Goal: Task Accomplishment & Management: Manage account settings

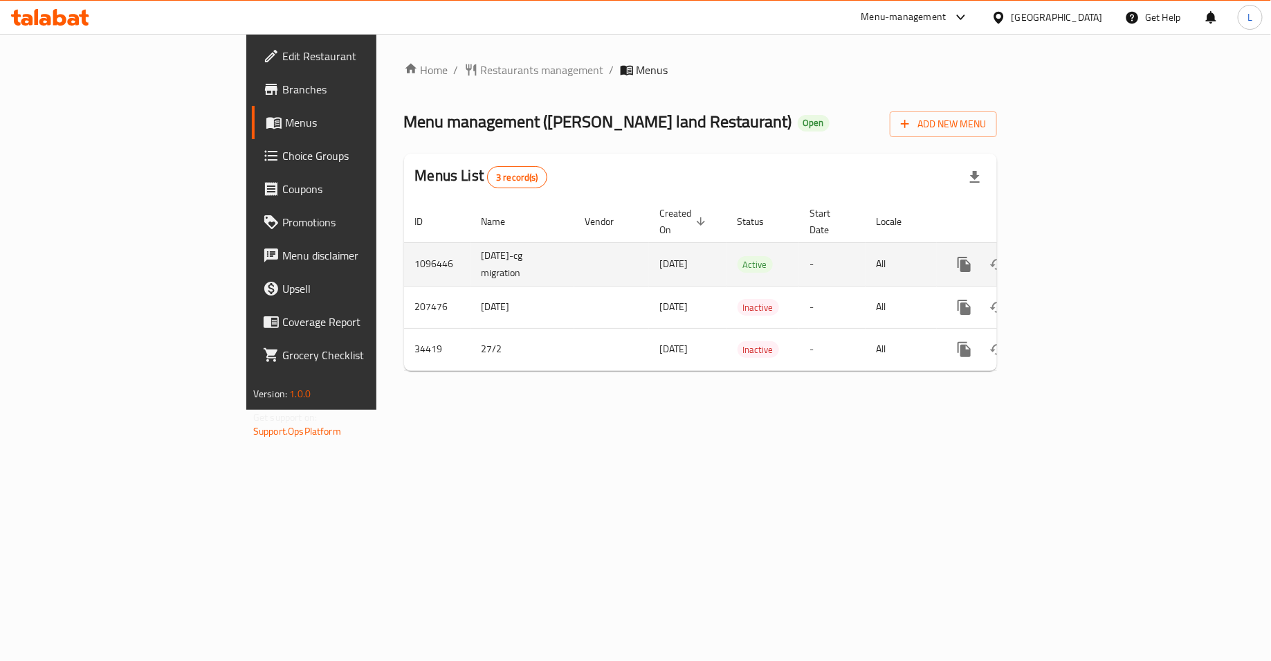
click at [1070, 258] on icon "enhanced table" at bounding box center [1064, 264] width 12 height 12
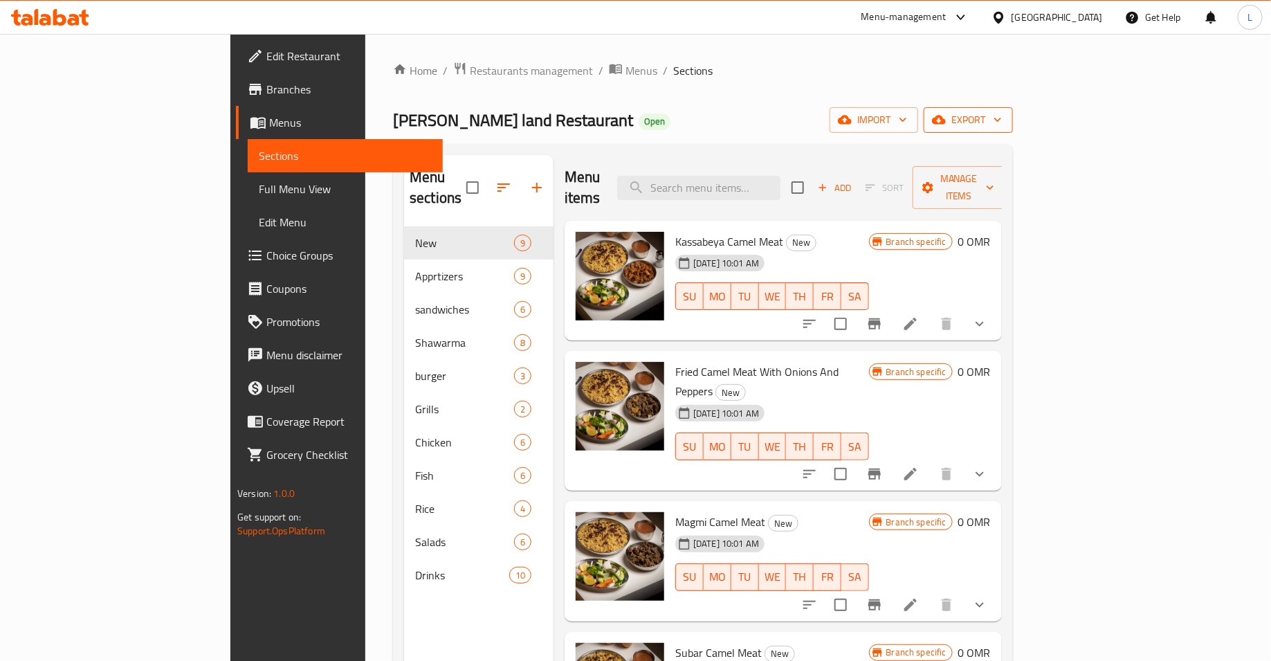
click at [1002, 120] on span "export" at bounding box center [967, 119] width 67 height 17
click at [1206, 181] on span "Export One Sheet Menu" at bounding box center [1194, 184] width 113 height 17
click at [401, 64] on div at bounding box center [635, 330] width 1271 height 661
click at [470, 70] on span "Restaurants management" at bounding box center [531, 70] width 123 height 17
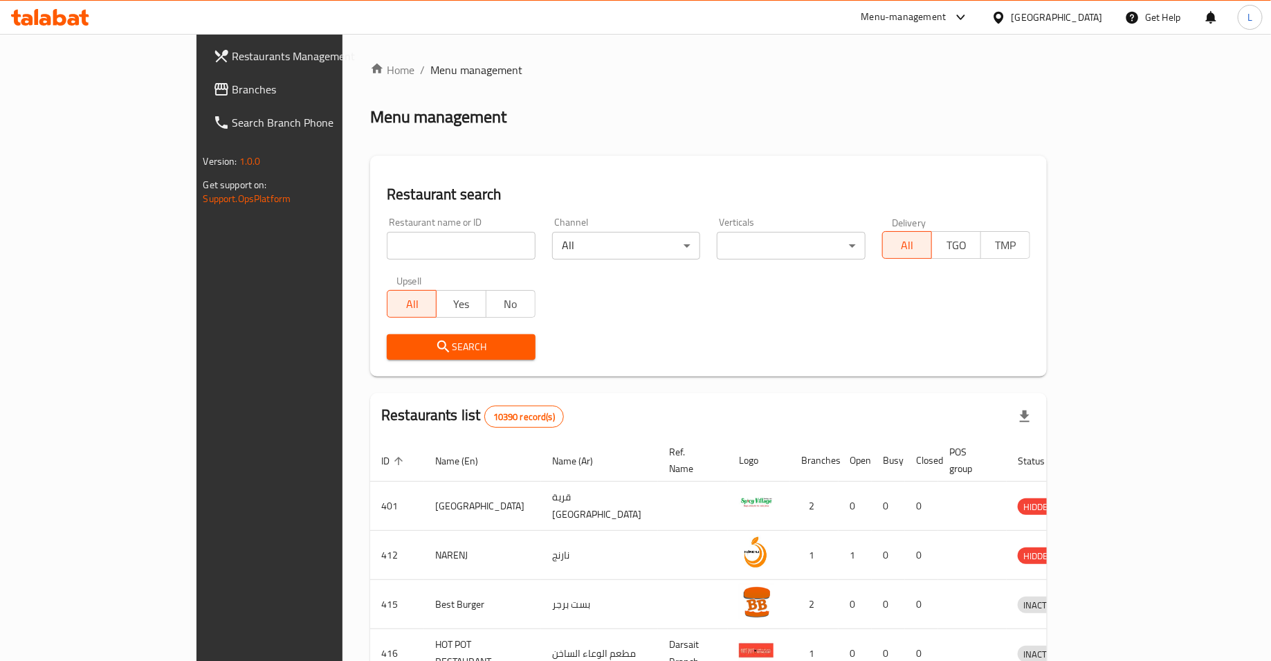
click at [421, 247] on div at bounding box center [635, 330] width 1271 height 661
click at [421, 247] on input "search" at bounding box center [461, 246] width 149 height 28
type input "ms fluffy"
click button "Search" at bounding box center [461, 347] width 149 height 26
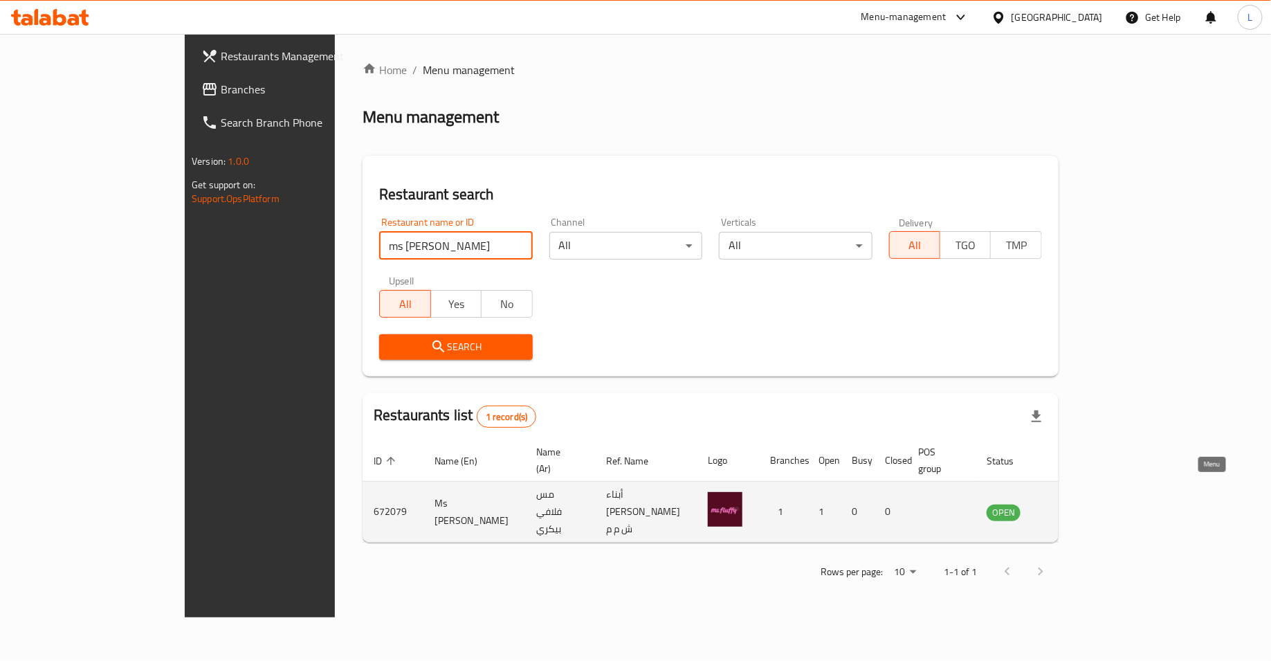
click at [1073, 510] on icon "enhanced table" at bounding box center [1070, 513] width 5 height 6
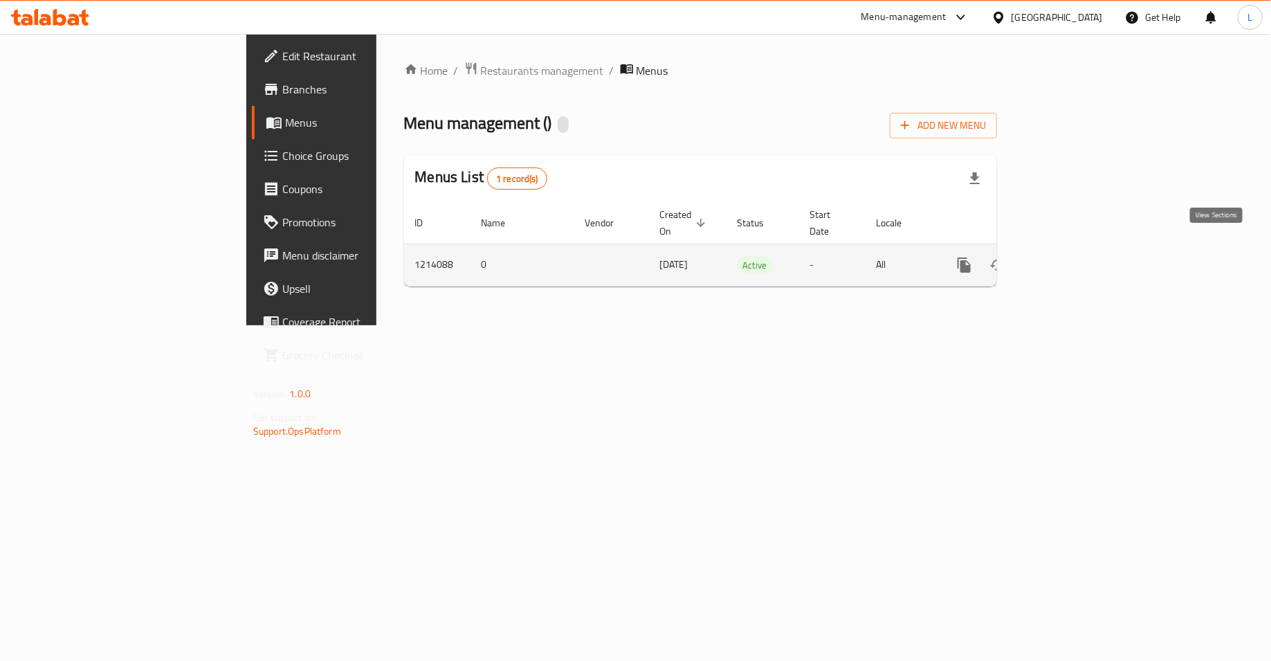
click at [1072, 257] on icon "enhanced table" at bounding box center [1063, 265] width 17 height 17
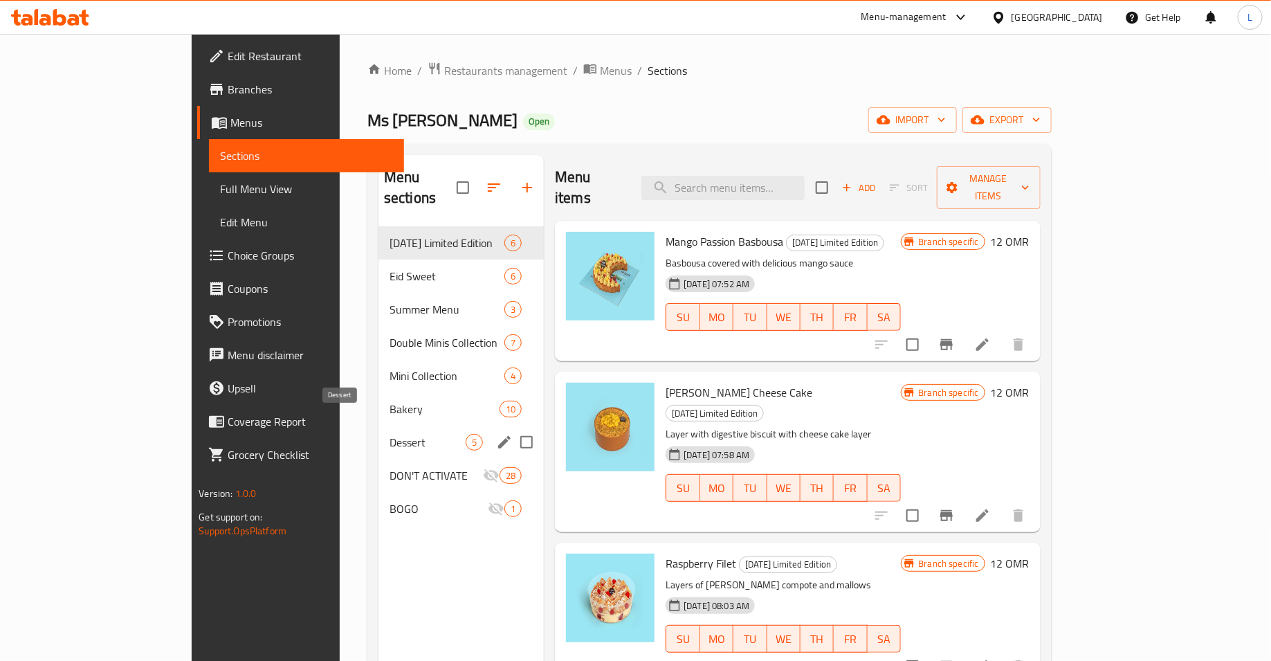
click at [389, 434] on span "Dessert" at bounding box center [427, 442] width 76 height 17
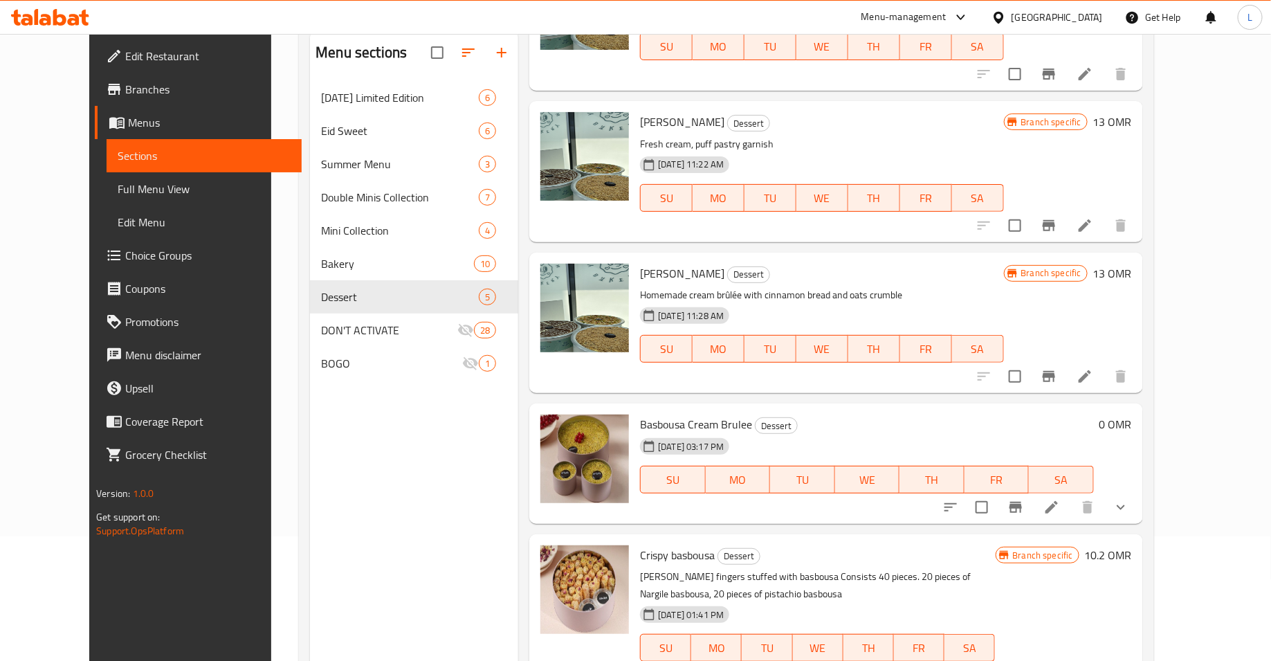
scroll to position [115, 0]
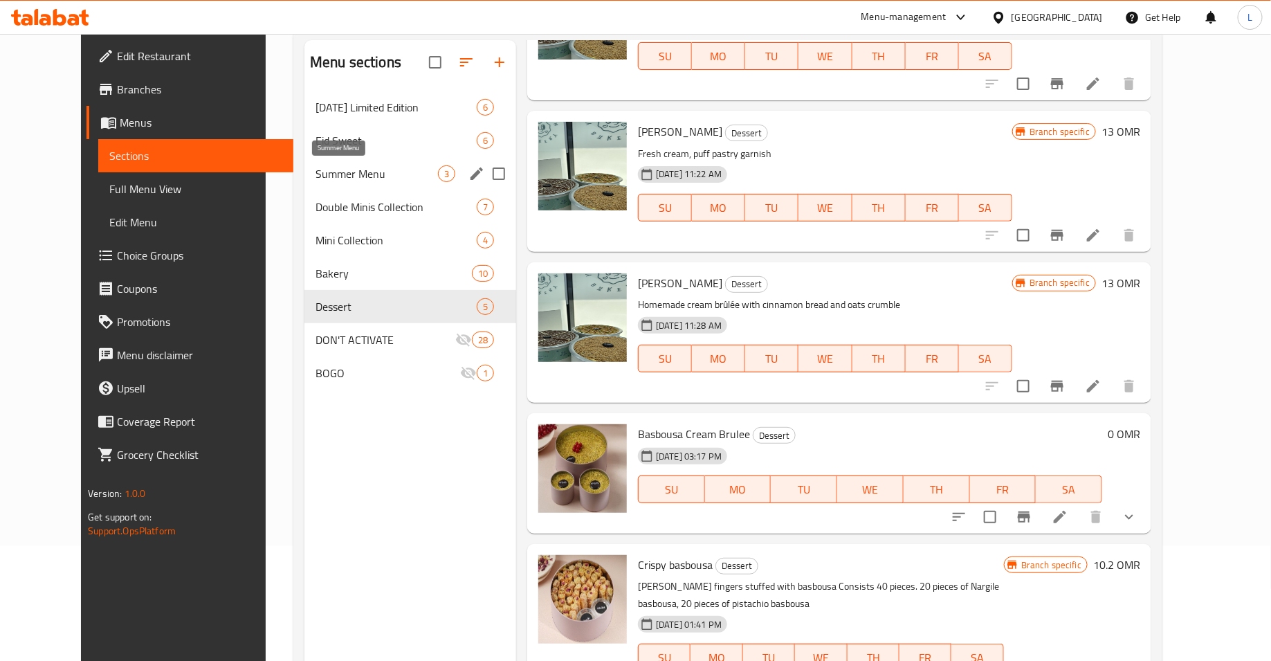
click at [323, 172] on span "Summer Menu" at bounding box center [376, 173] width 122 height 17
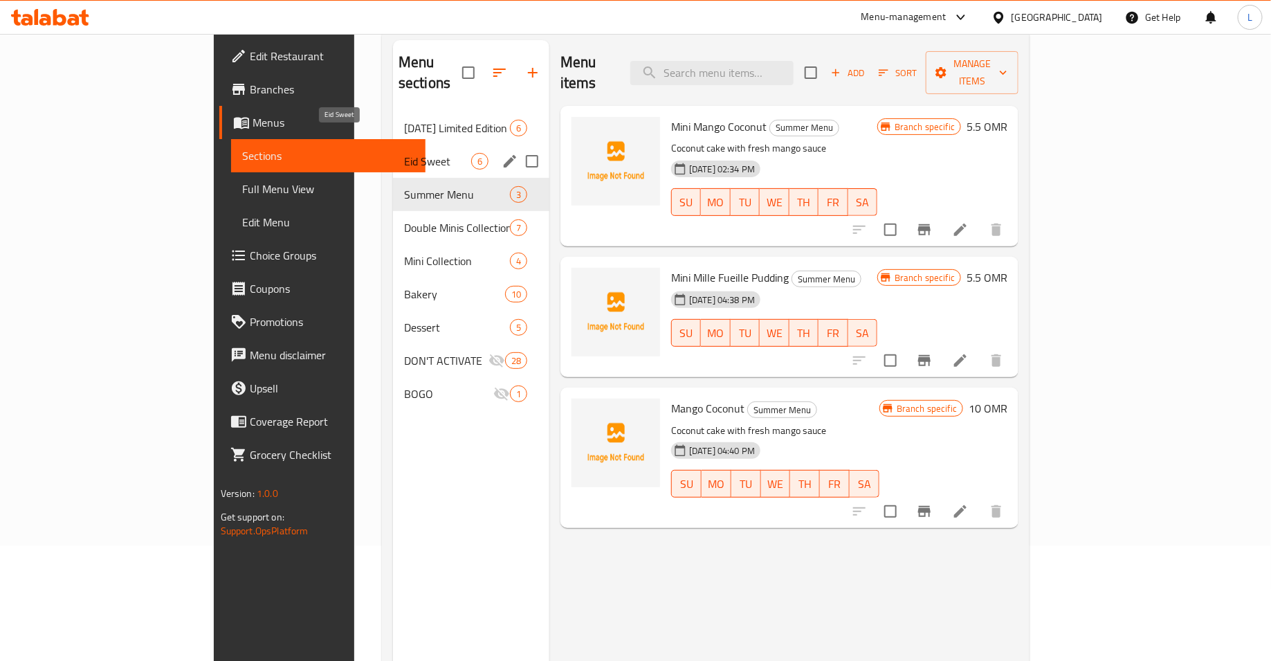
click at [404, 153] on span "Eid Sweet" at bounding box center [437, 161] width 67 height 17
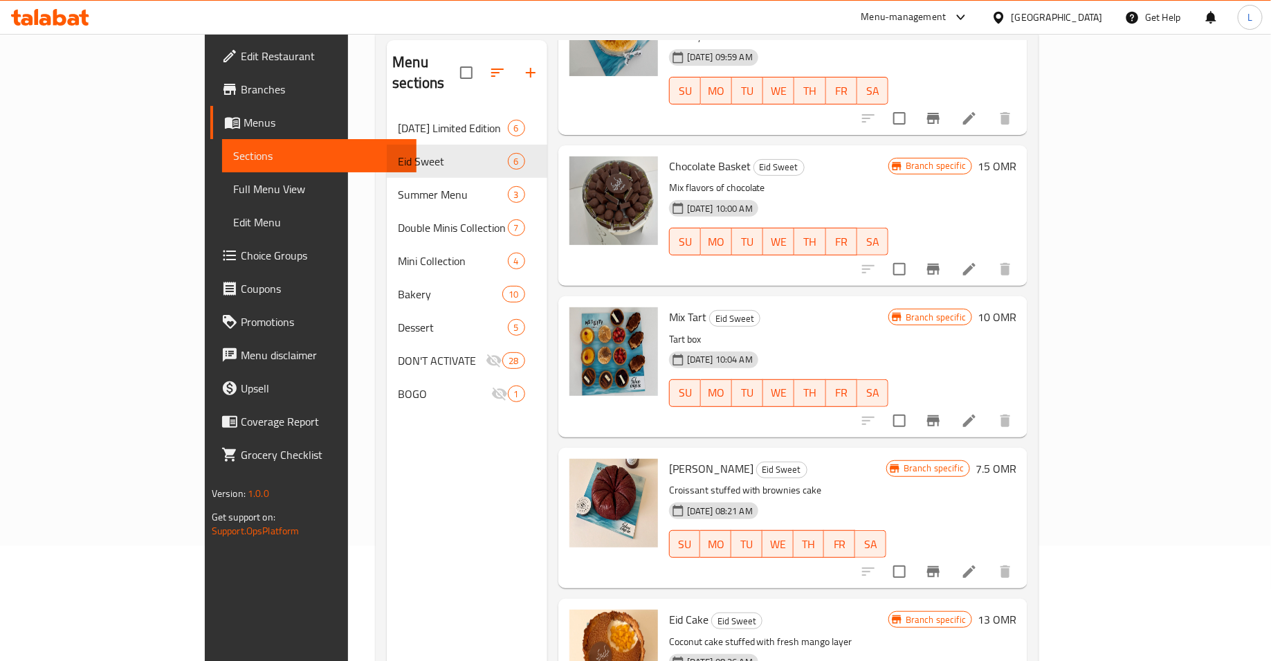
scroll to position [194, 0]
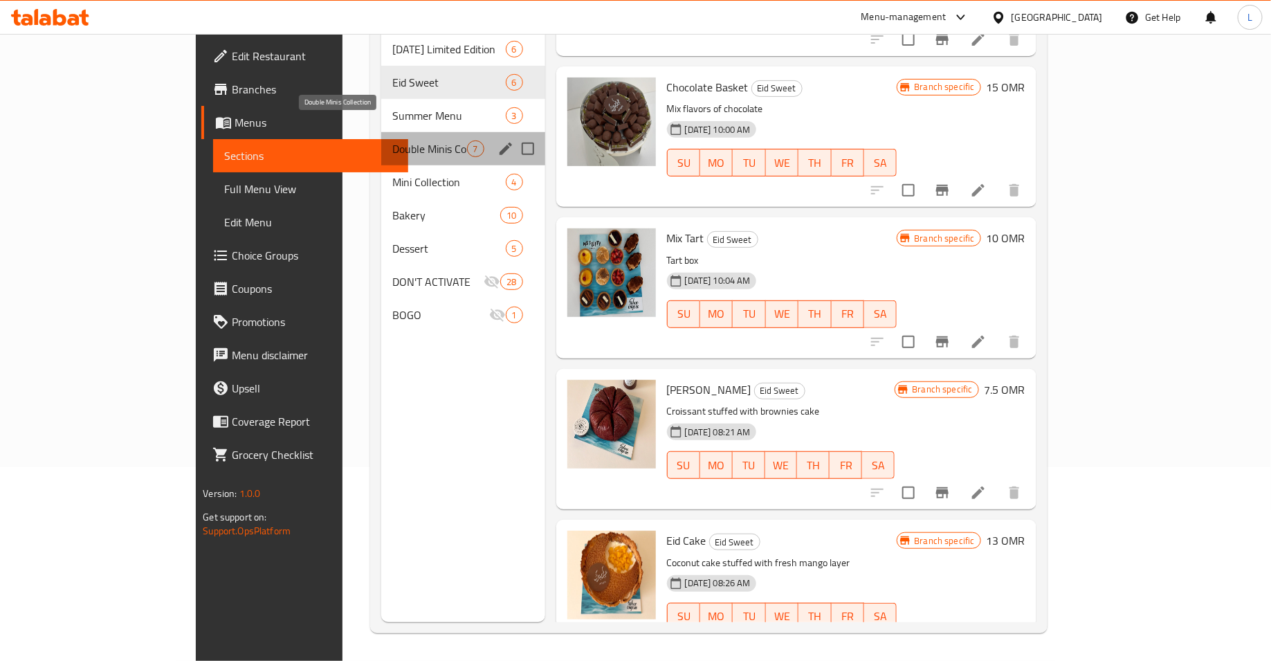
click at [392, 140] on span "Double Minis Collection" at bounding box center [429, 148] width 75 height 17
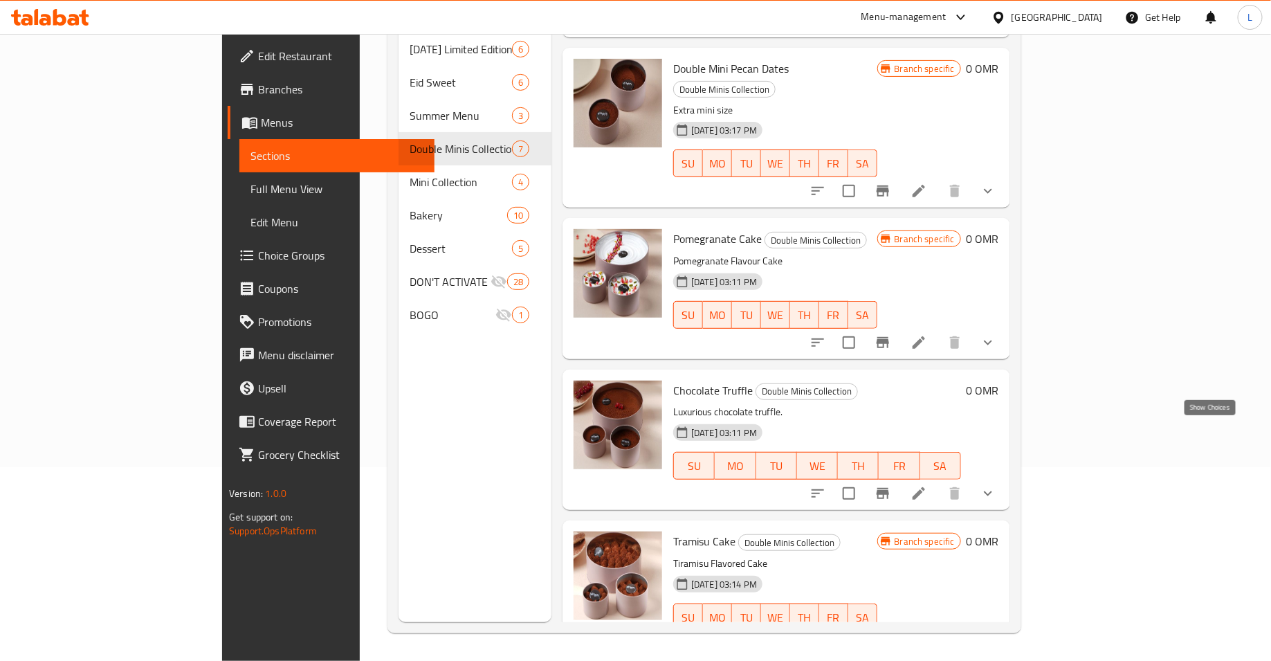
click at [992, 491] on icon "show more" at bounding box center [988, 493] width 8 height 5
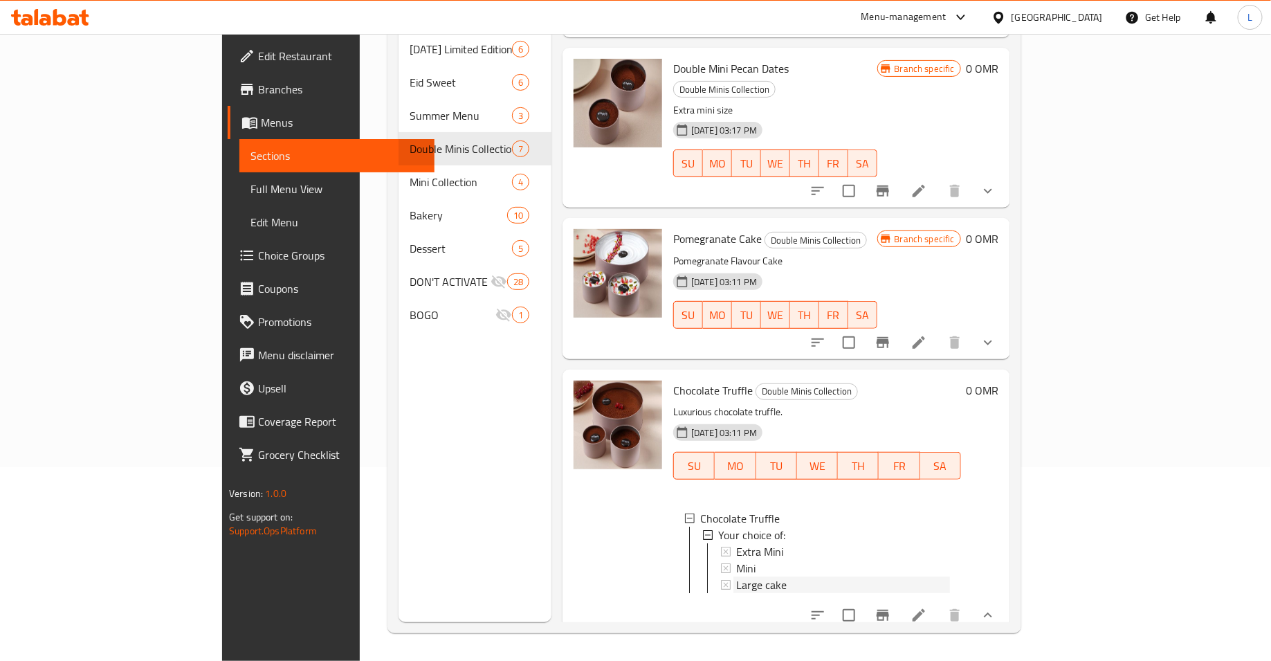
click at [736, 576] on div "Large cake" at bounding box center [843, 584] width 214 height 17
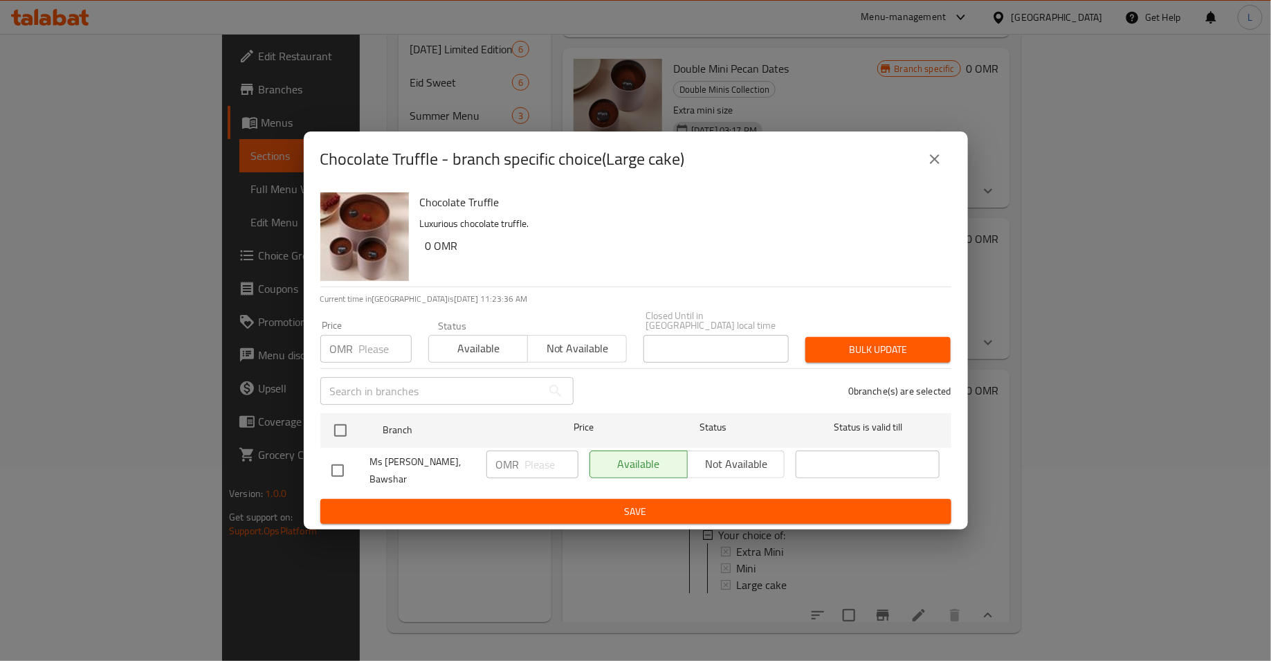
click at [373, 339] on input "number" at bounding box center [385, 349] width 53 height 28
type input "15"
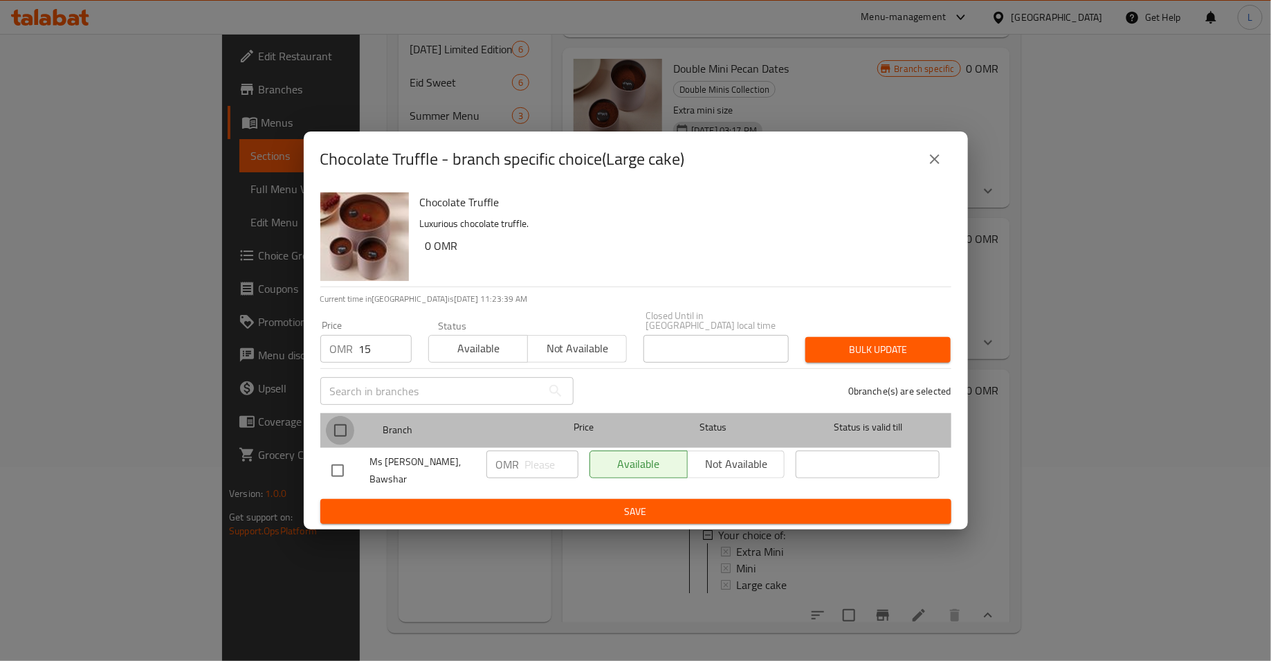
click at [347, 432] on input "checkbox" at bounding box center [340, 430] width 29 height 29
checkbox input "true"
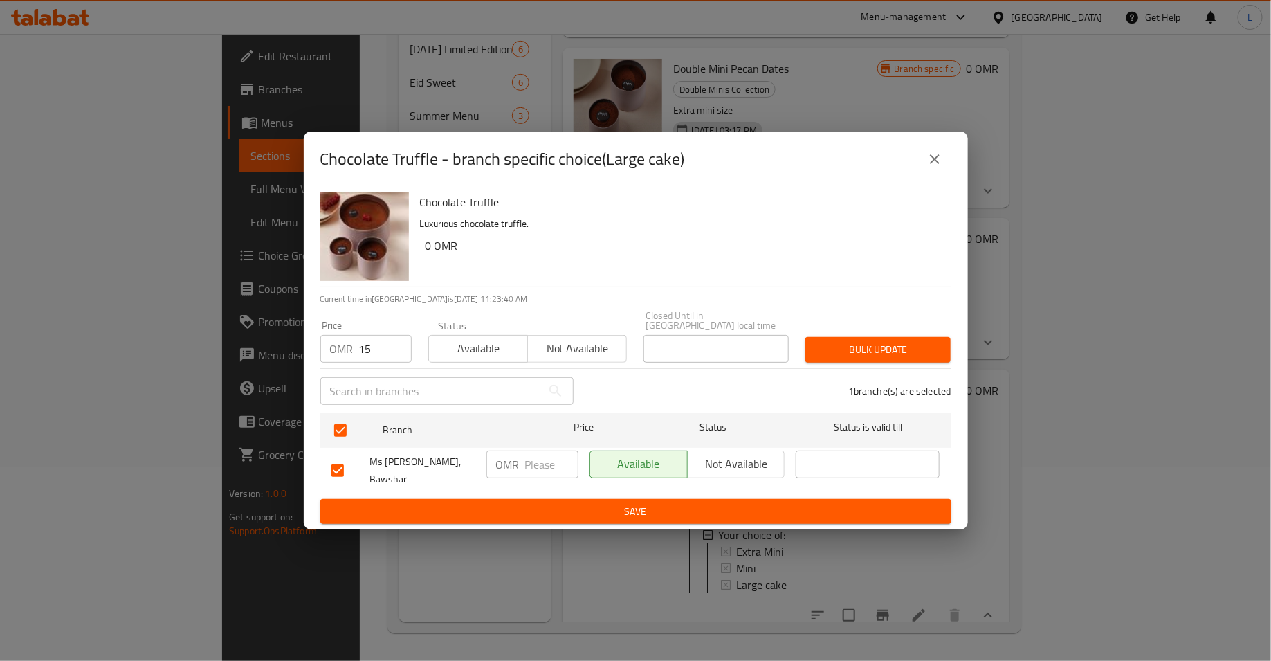
click at [904, 349] on span "Bulk update" at bounding box center [877, 349] width 123 height 17
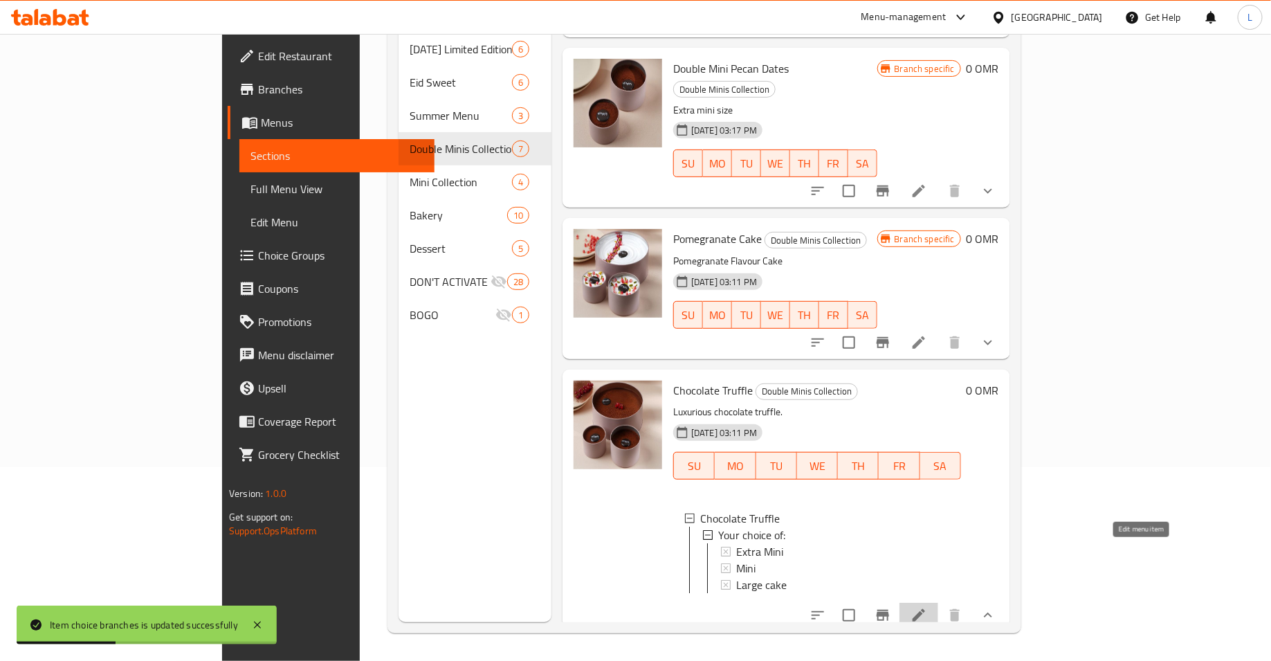
click at [925, 609] on icon at bounding box center [918, 615] width 12 height 12
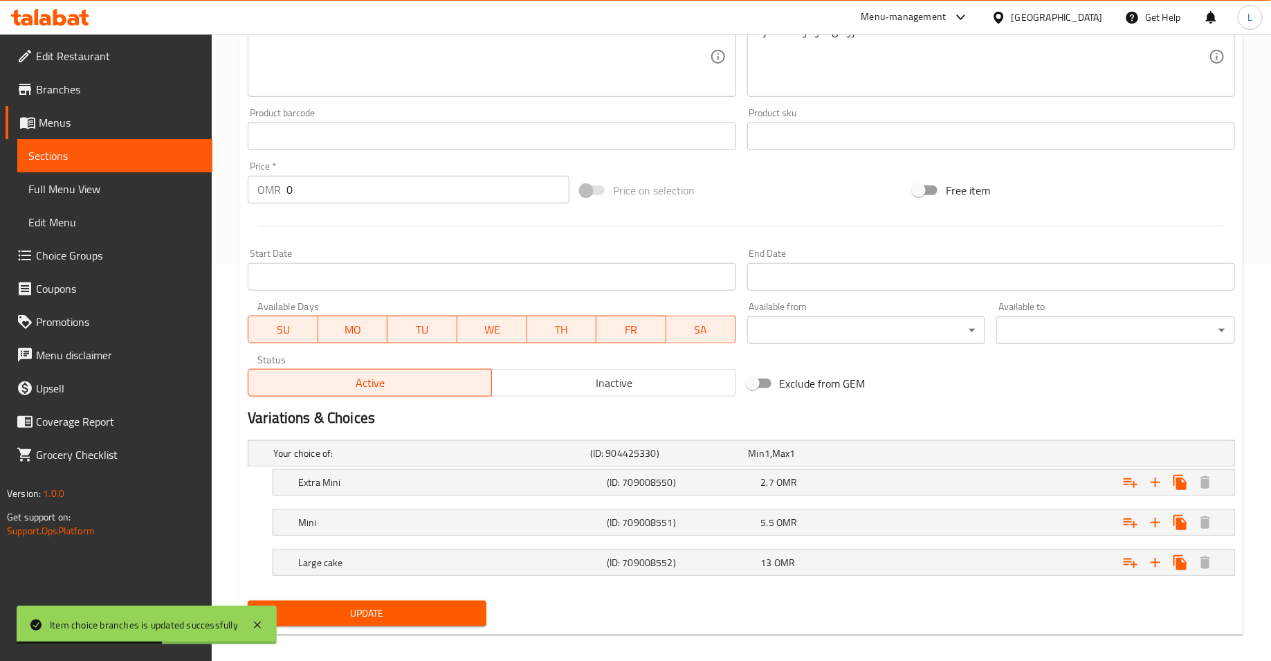
scroll to position [405, 0]
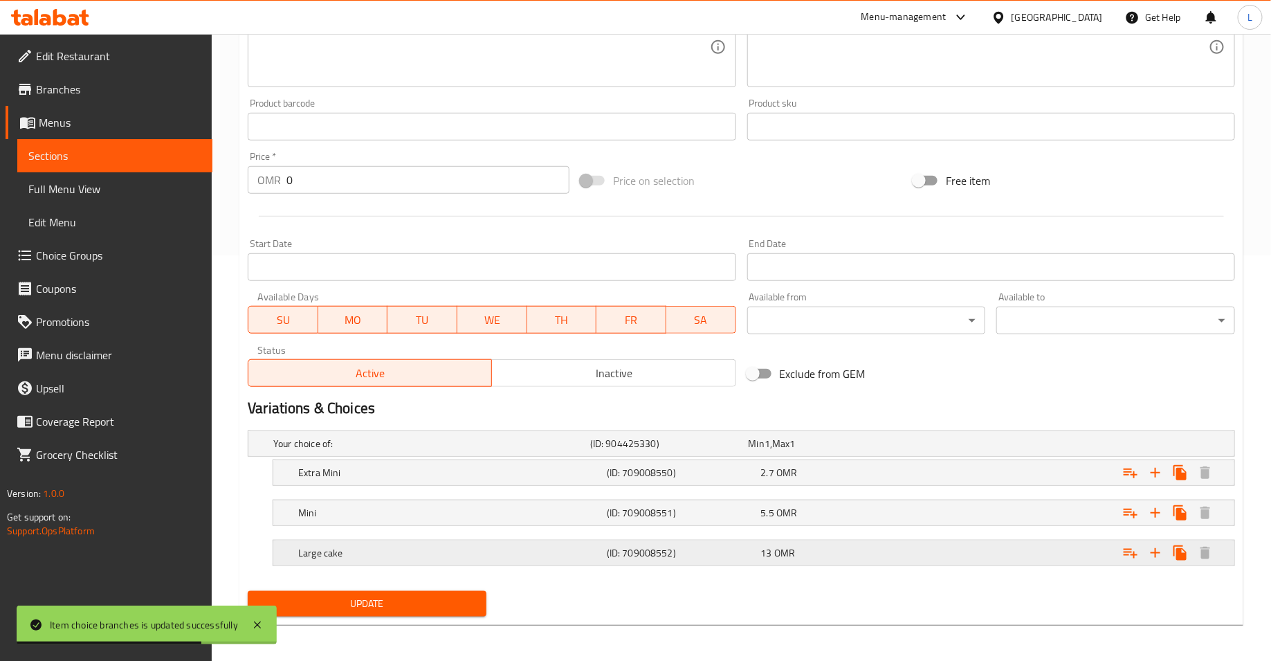
click at [812, 554] on div "13 OMR" at bounding box center [835, 553] width 149 height 14
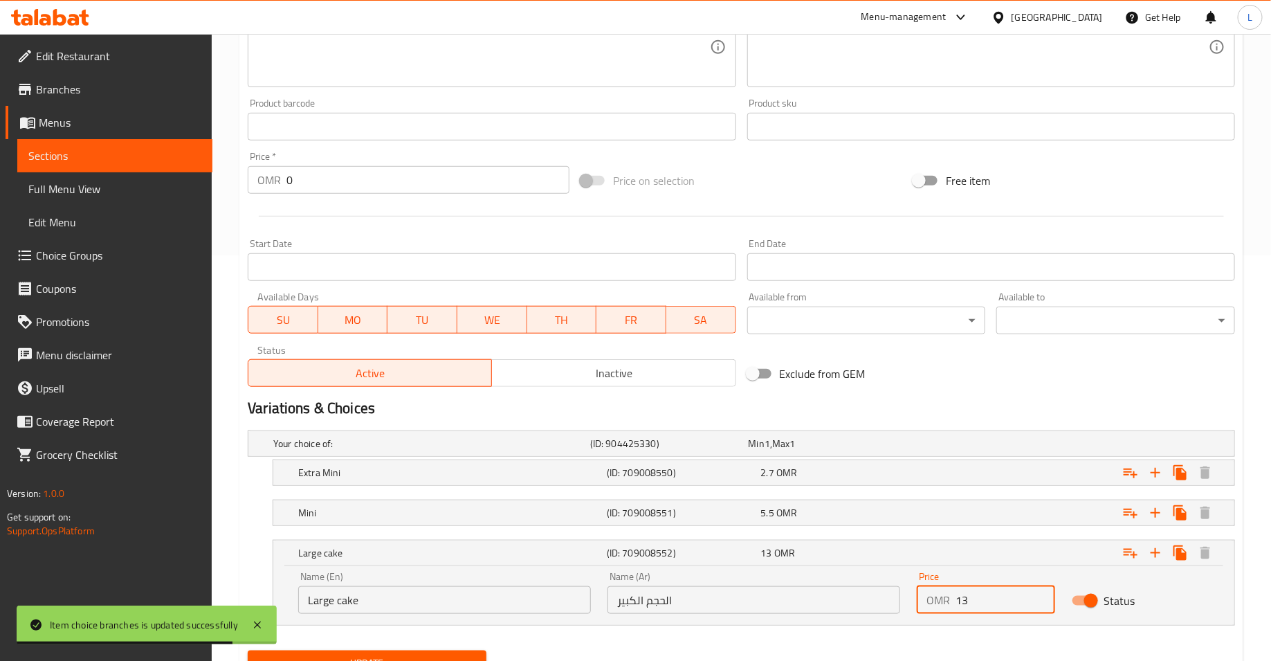
click at [966, 598] on input "13" at bounding box center [1004, 600] width 99 height 28
type input "15"
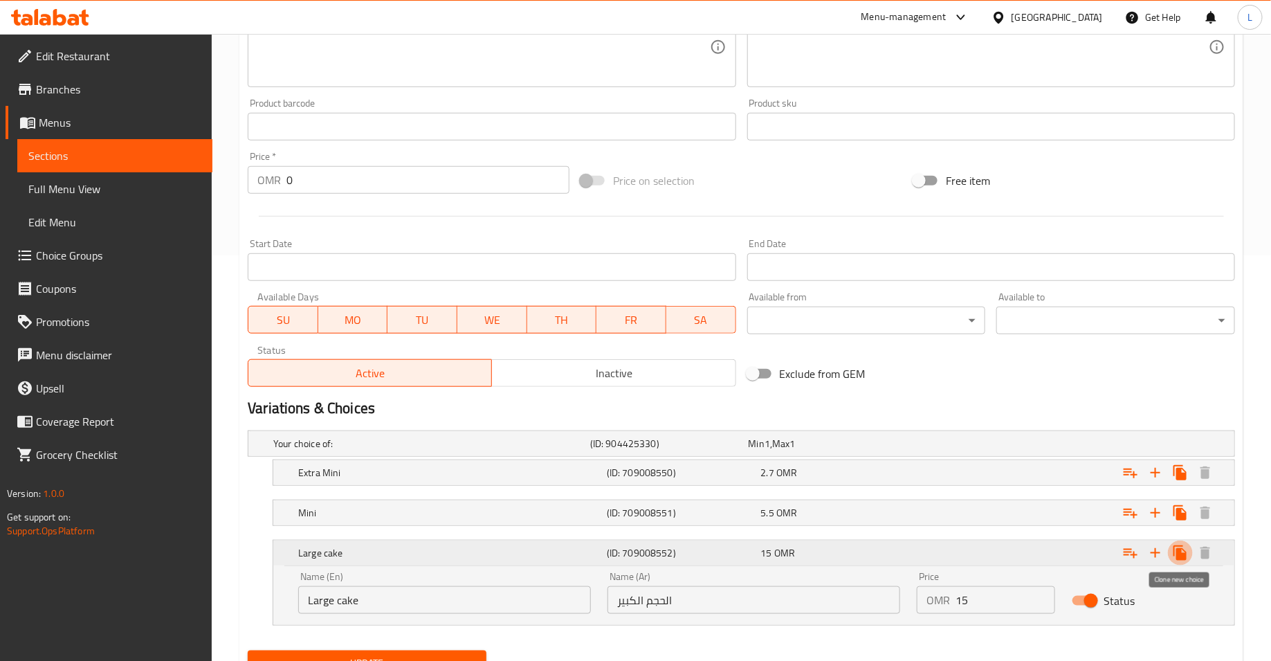
click at [1177, 548] on icon "Expand" at bounding box center [1179, 552] width 13 height 15
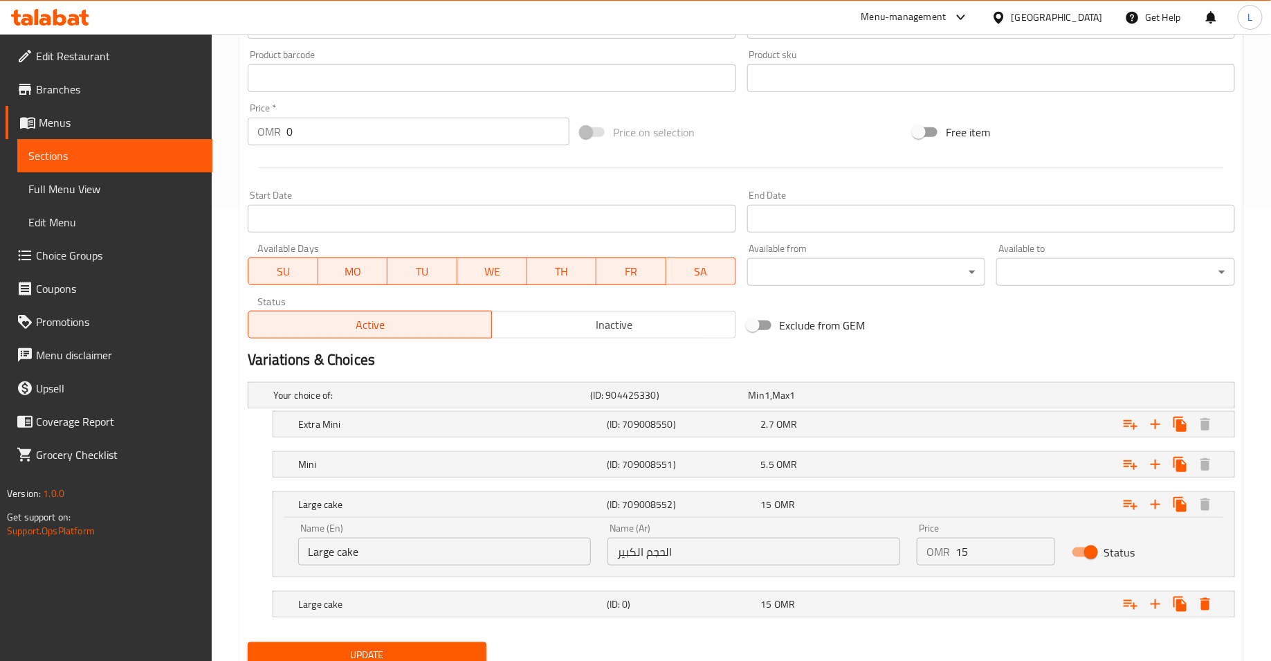
scroll to position [479, 0]
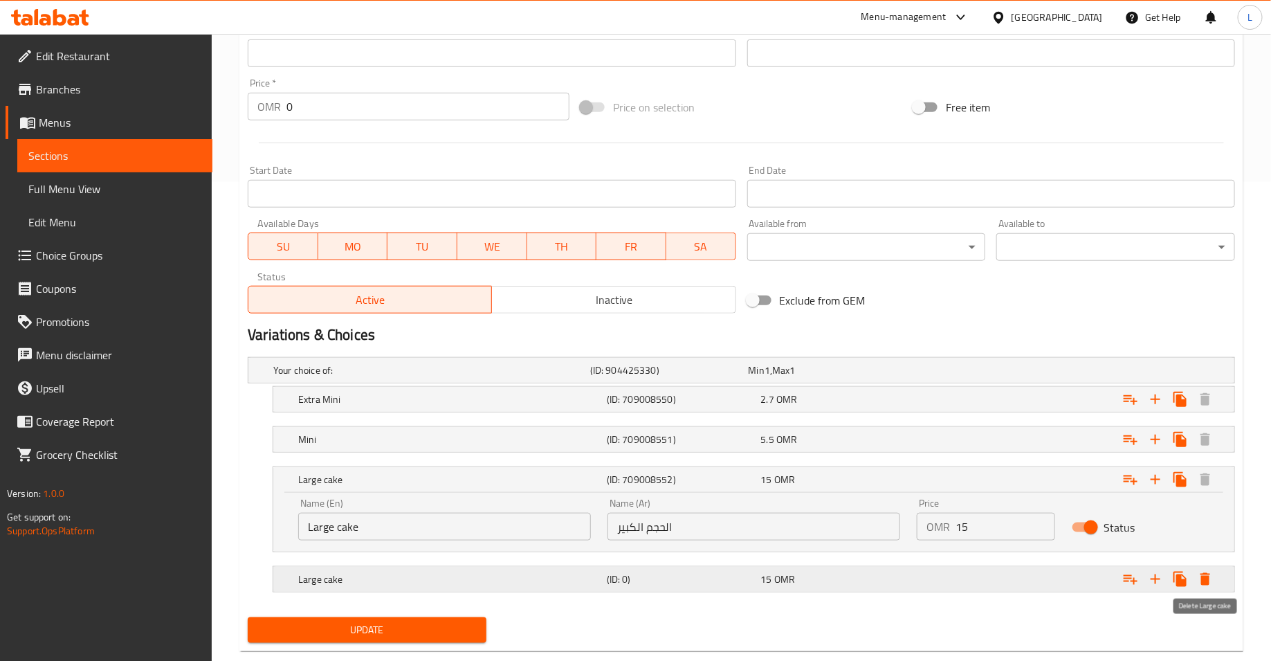
click at [1204, 575] on icon "Expand" at bounding box center [1205, 579] width 10 height 12
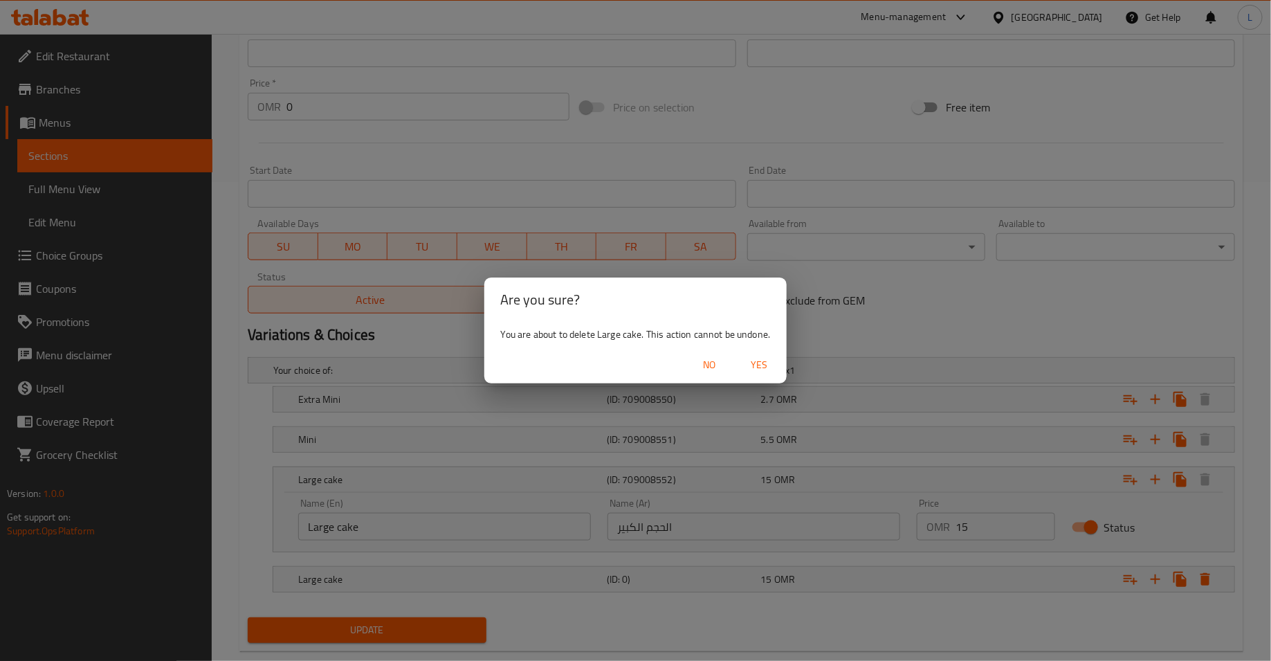
click at [764, 360] on span "Yes" at bounding box center [758, 364] width 33 height 17
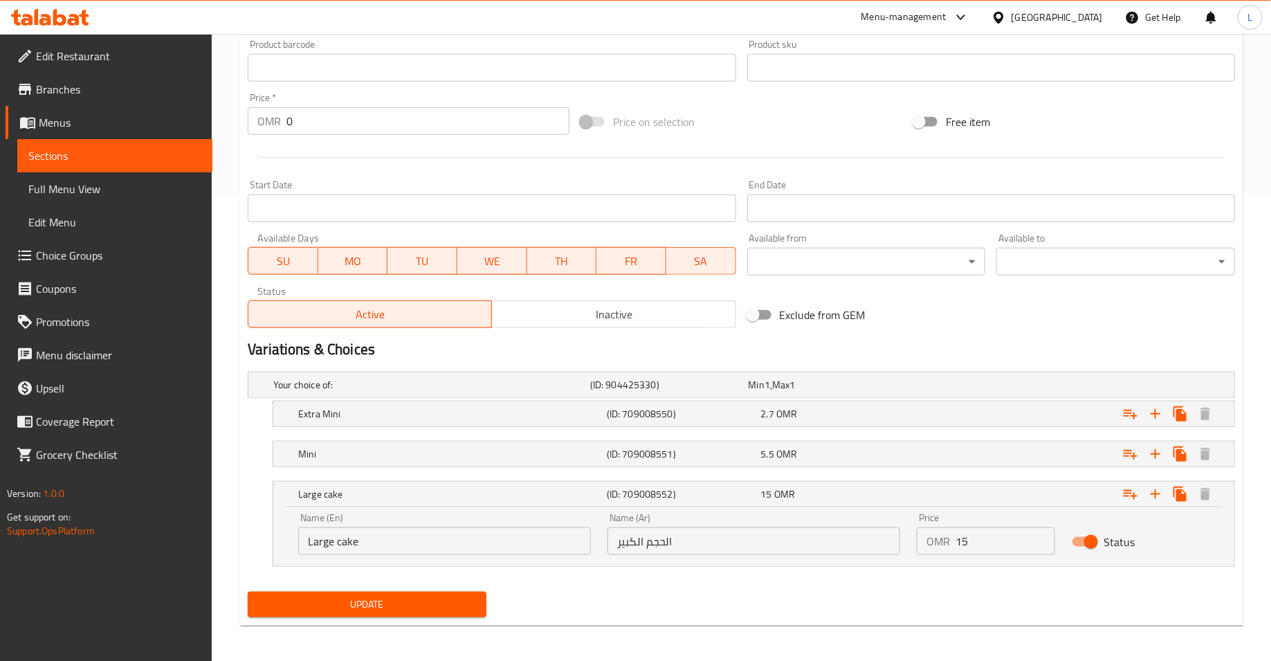
click at [468, 607] on span "Update" at bounding box center [367, 604] width 216 height 17
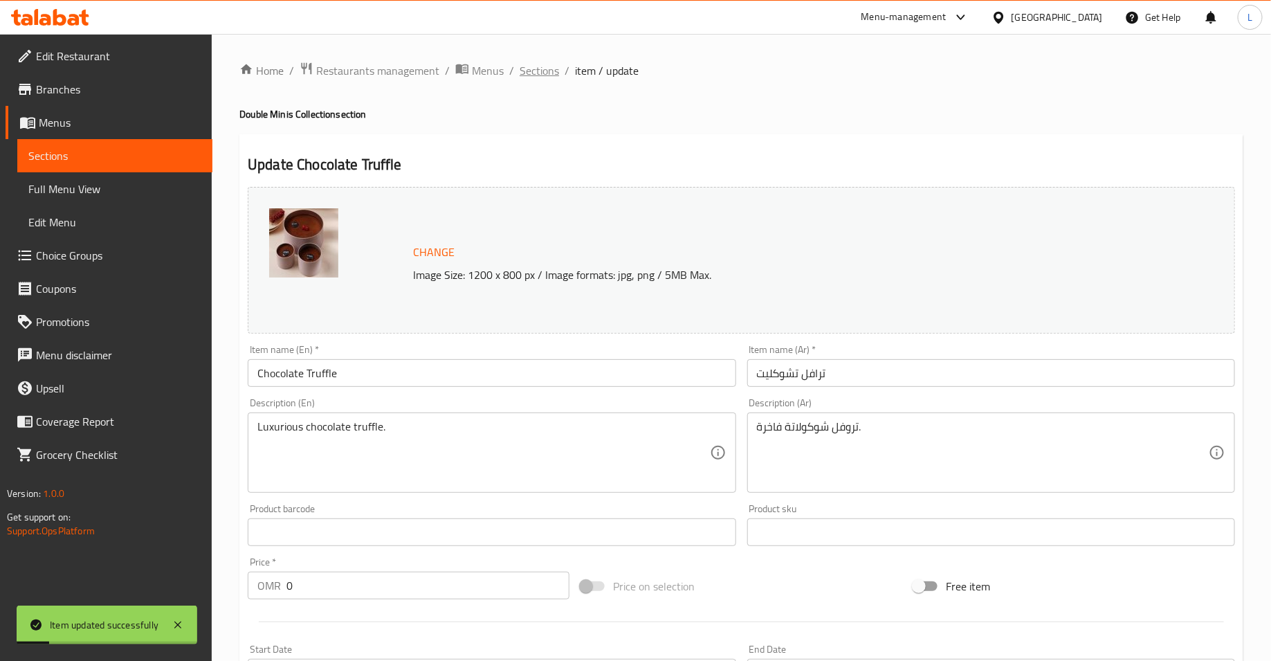
click at [537, 71] on span "Sections" at bounding box center [538, 70] width 39 height 17
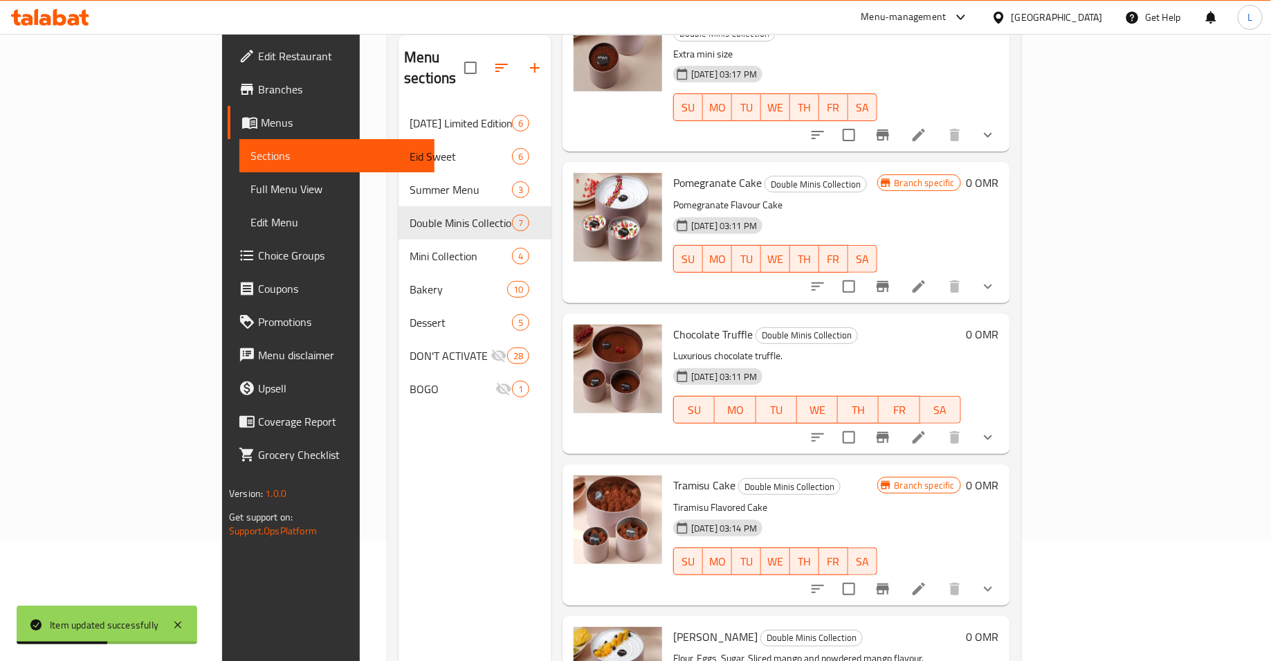
scroll to position [194, 0]
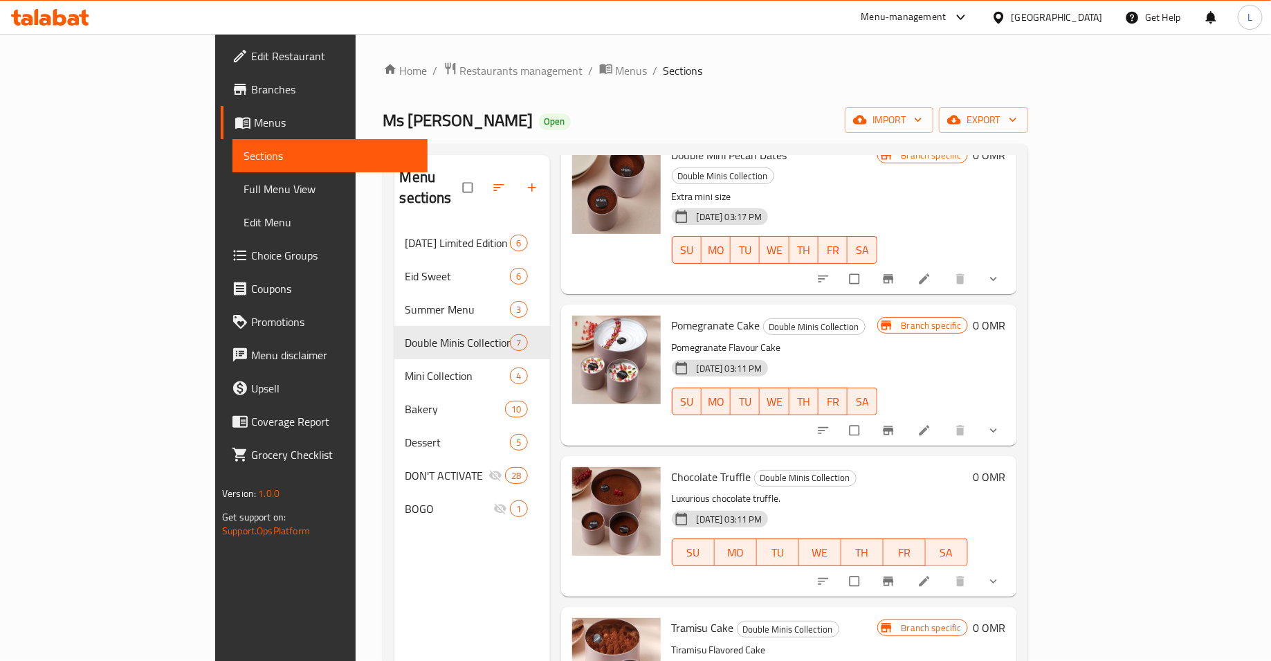
scroll to position [410, 0]
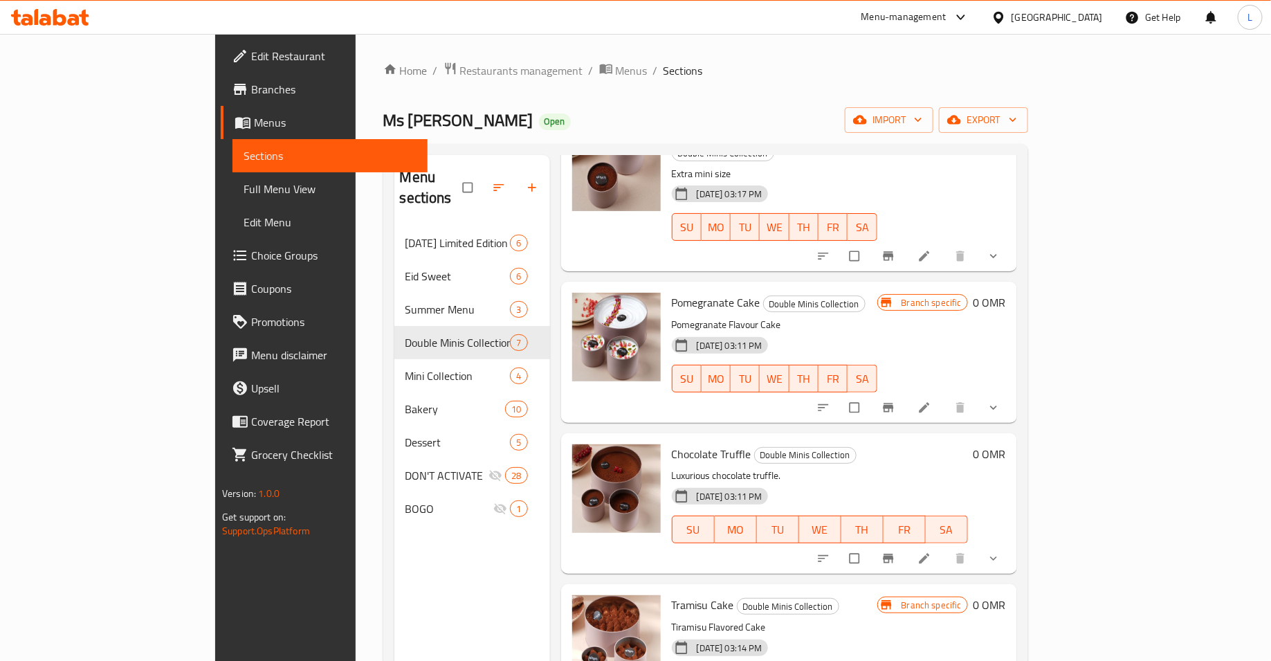
click at [1000, 551] on icon "show more" at bounding box center [993, 558] width 14 height 14
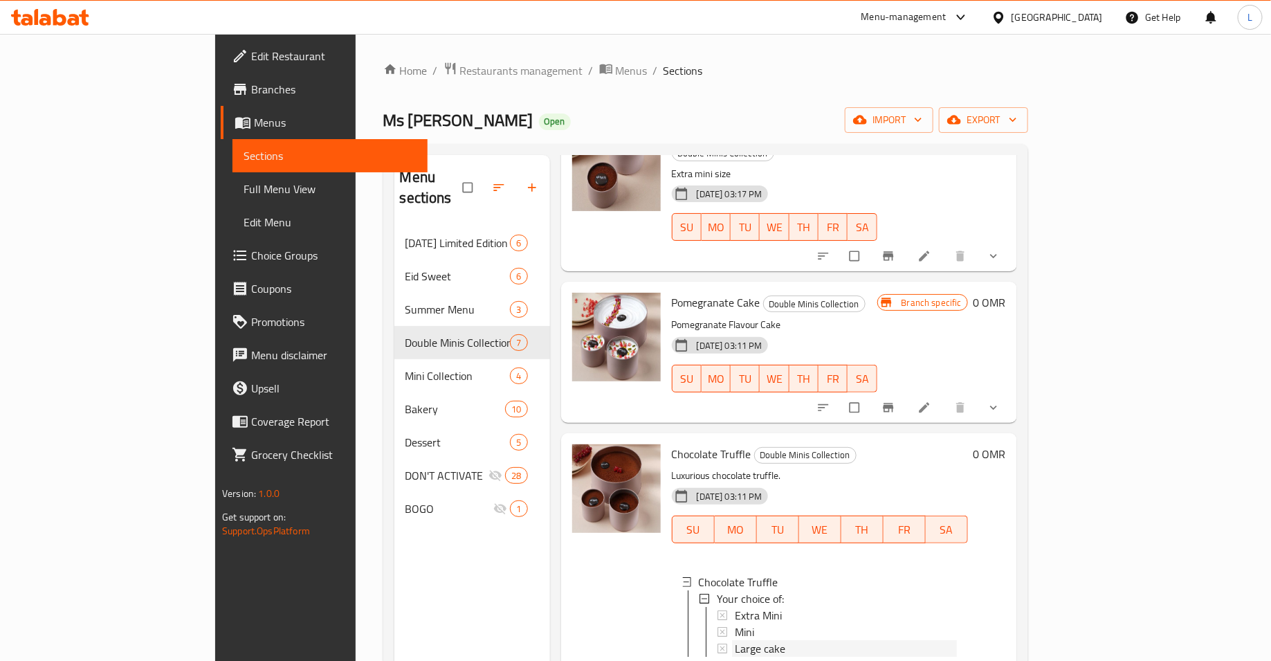
click at [735, 640] on span "Large cake" at bounding box center [760, 648] width 50 height 17
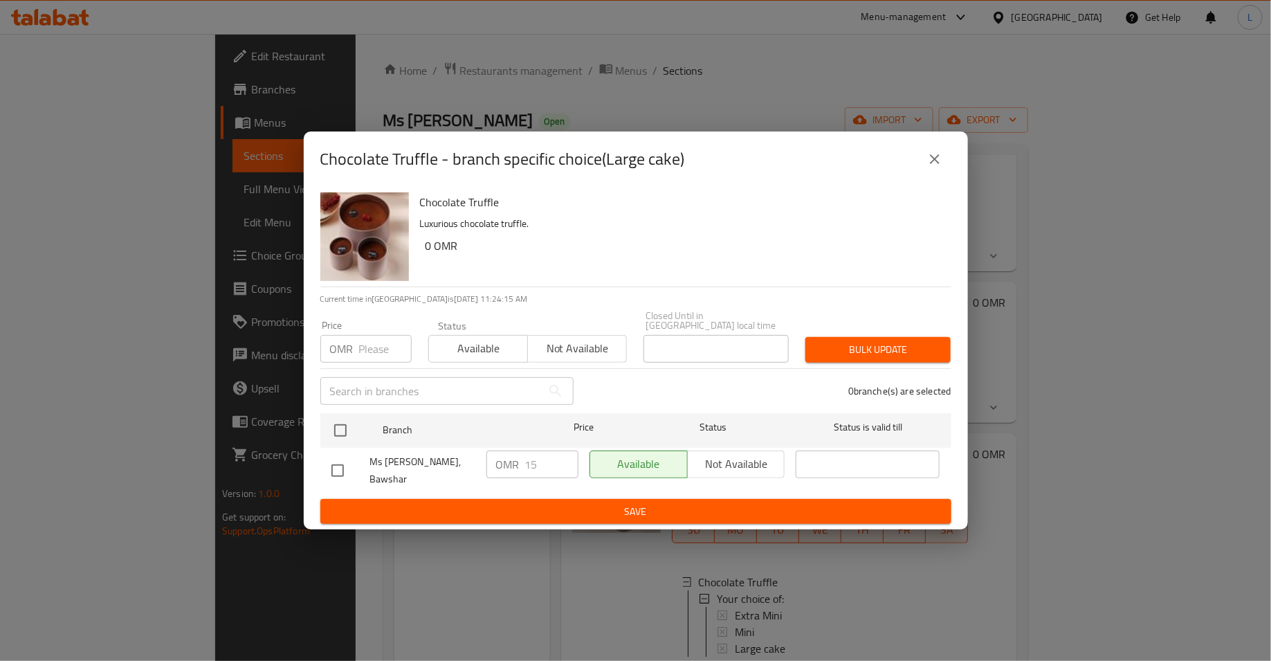
click at [937, 165] on icon "close" at bounding box center [934, 159] width 17 height 17
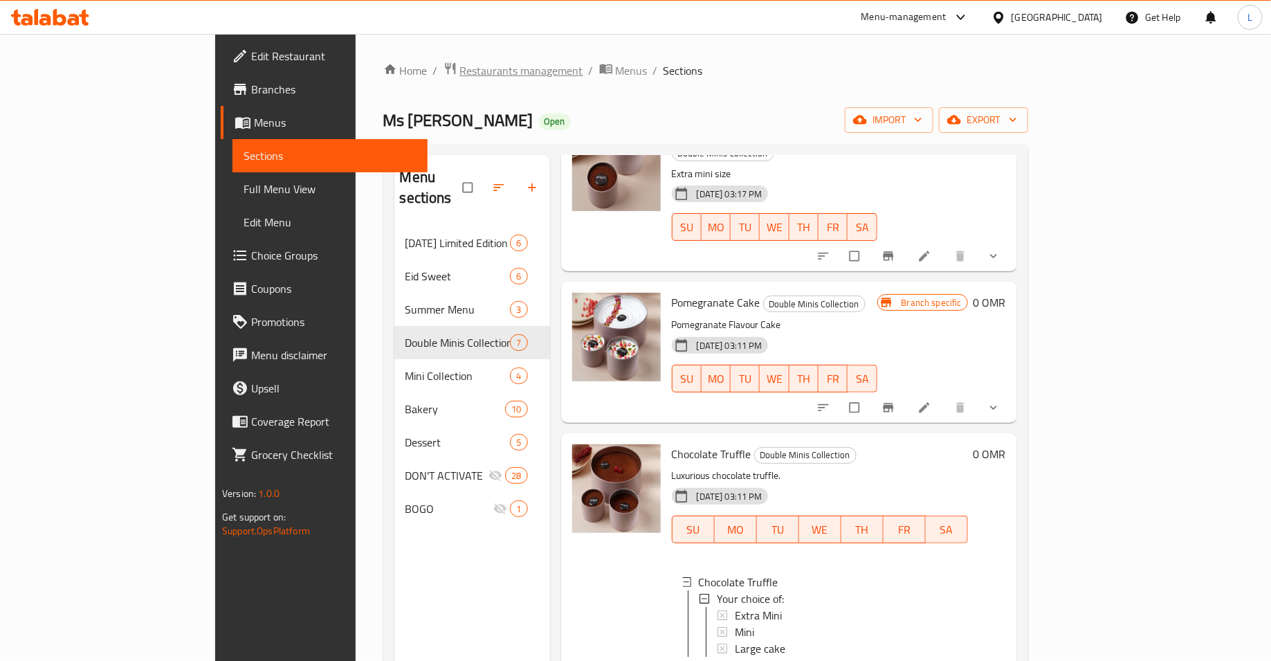
click at [460, 71] on span "Restaurants management" at bounding box center [521, 70] width 123 height 17
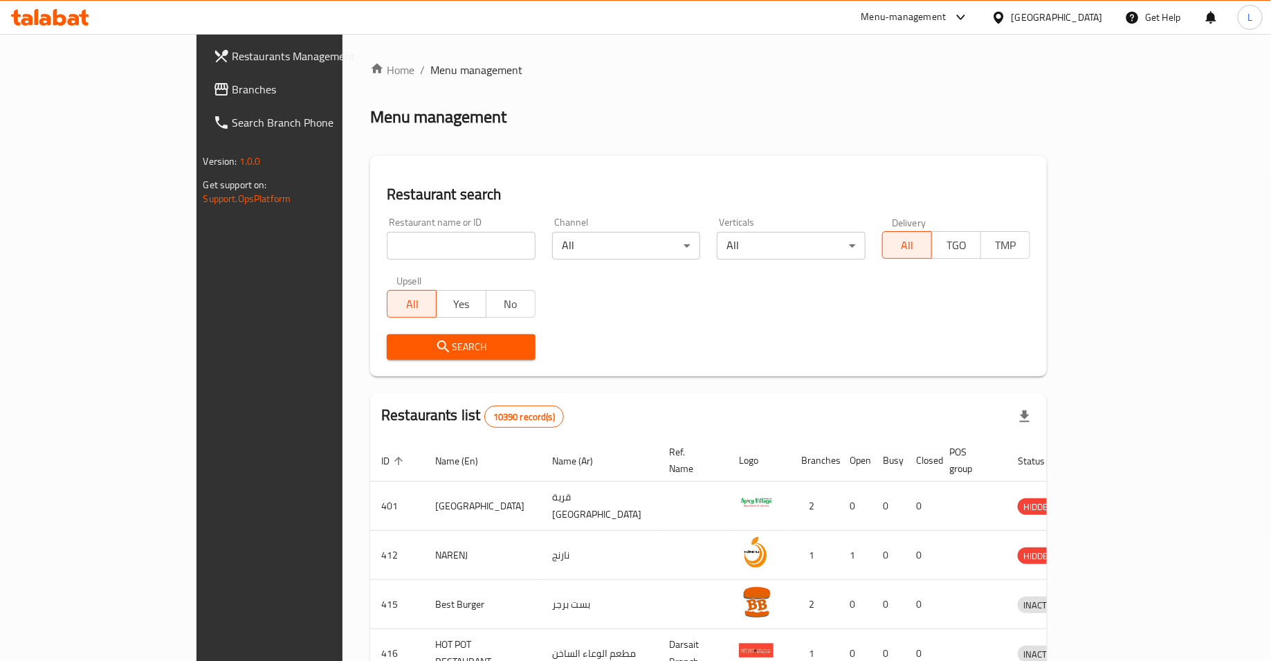
click at [387, 241] on input "search" at bounding box center [461, 246] width 149 height 28
type input "karak ghlgol"
click button "Search" at bounding box center [461, 347] width 149 height 26
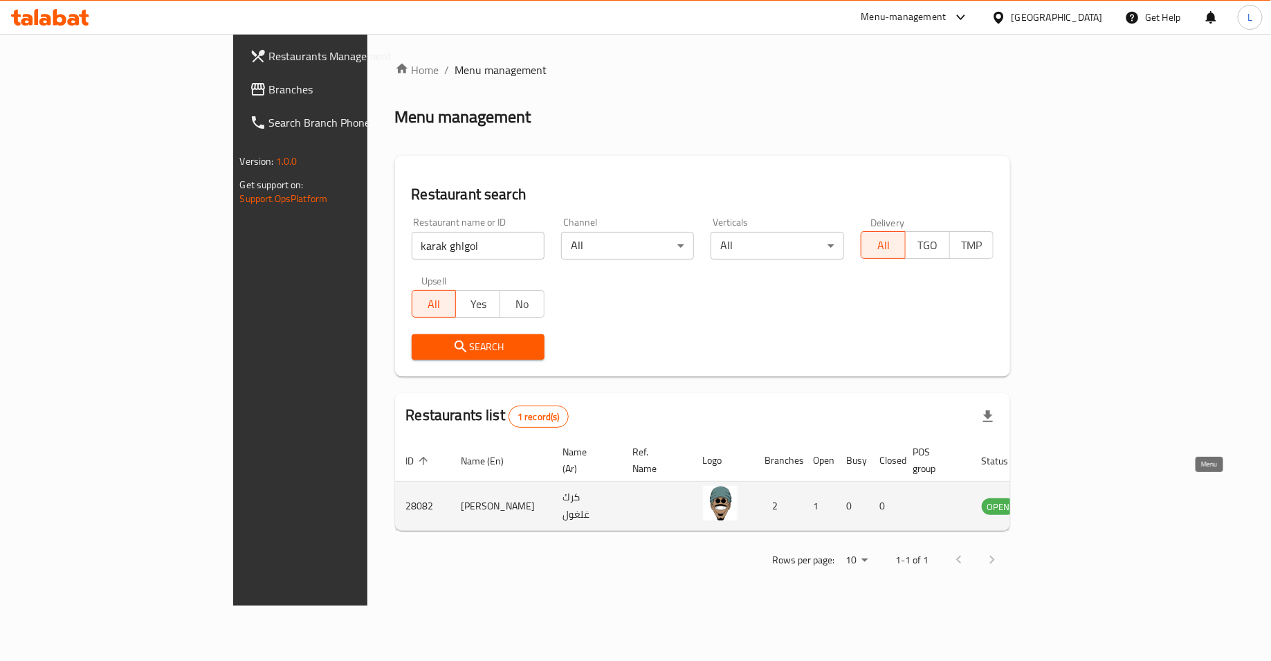
click at [1068, 504] on icon "enhanced table" at bounding box center [1065, 507] width 5 height 6
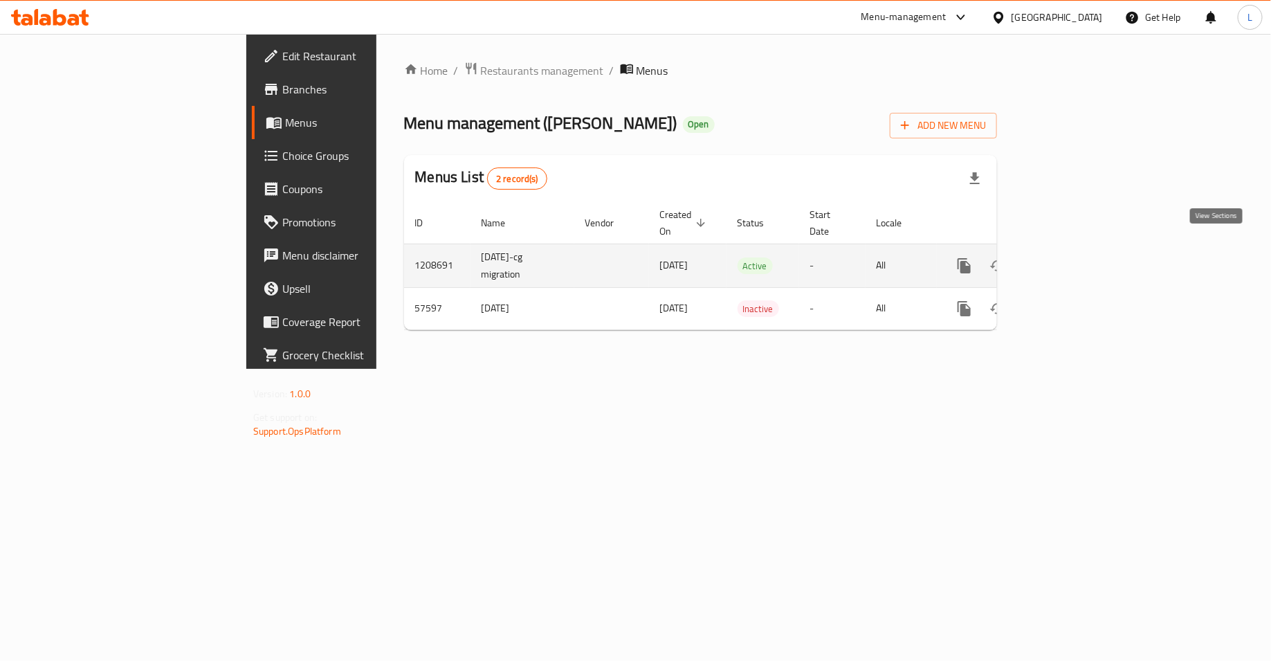
click at [1070, 259] on icon "enhanced table" at bounding box center [1064, 265] width 12 height 12
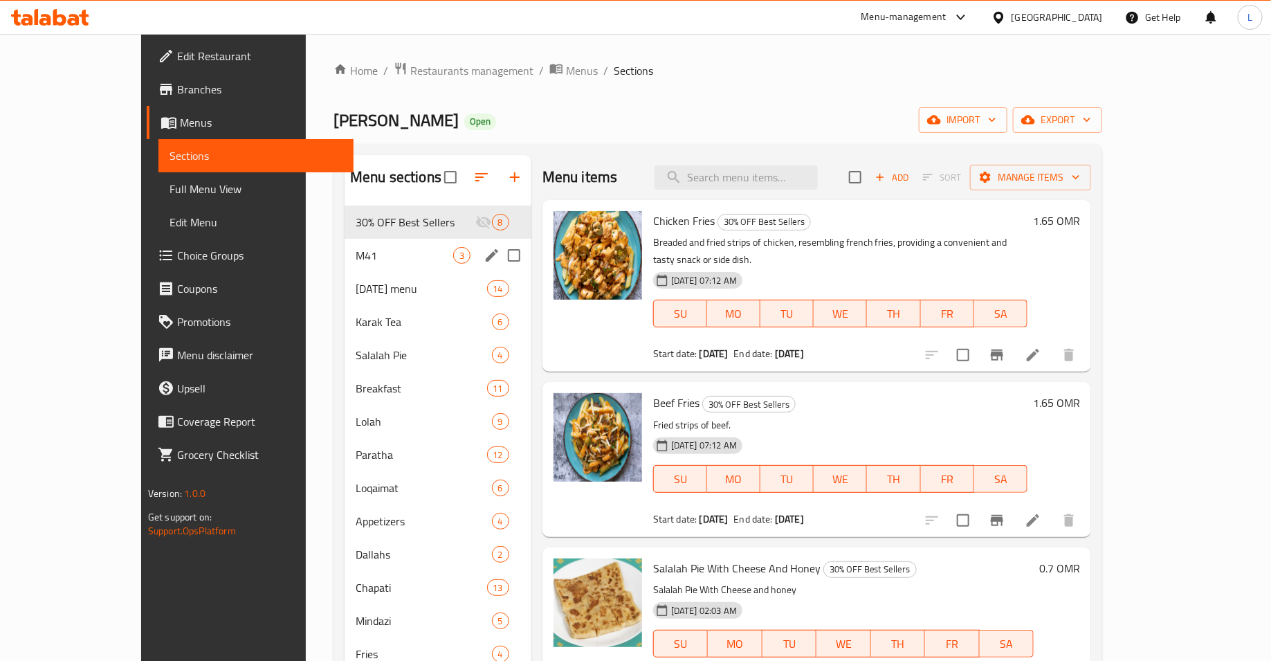
click at [344, 241] on div "M41 3" at bounding box center [437, 255] width 187 height 33
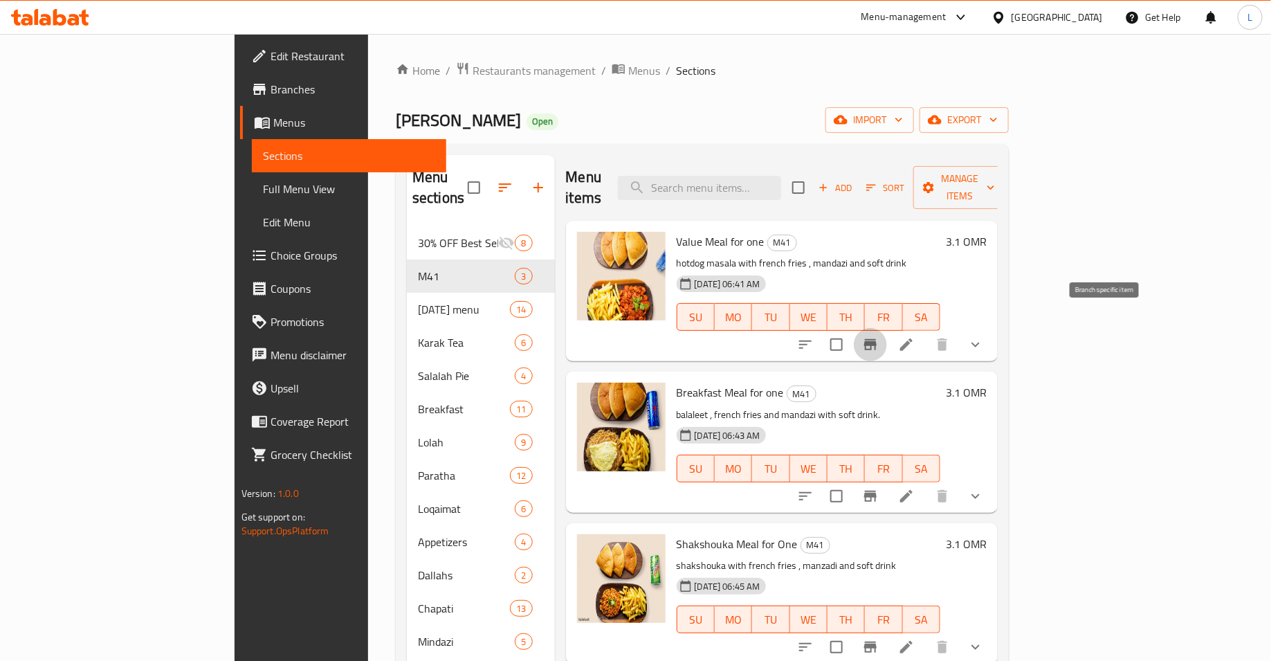
click at [876, 339] on icon "Branch-specific-item" at bounding box center [870, 344] width 12 height 11
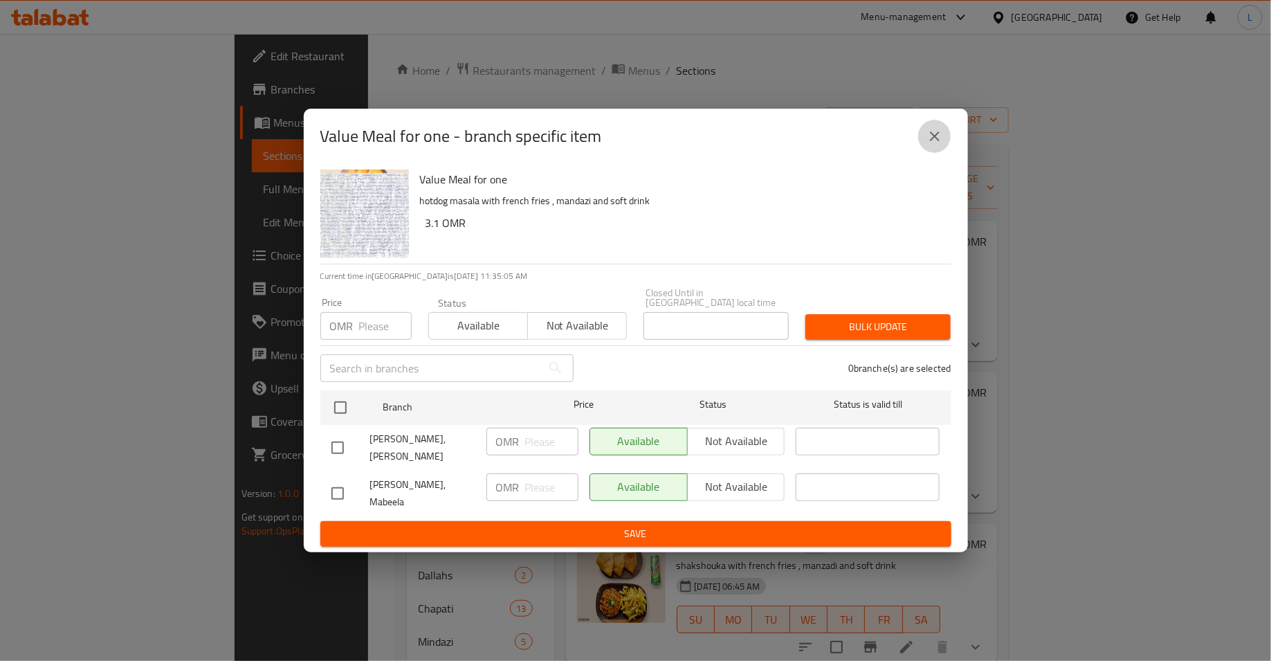
click at [933, 153] on button "close" at bounding box center [934, 136] width 33 height 33
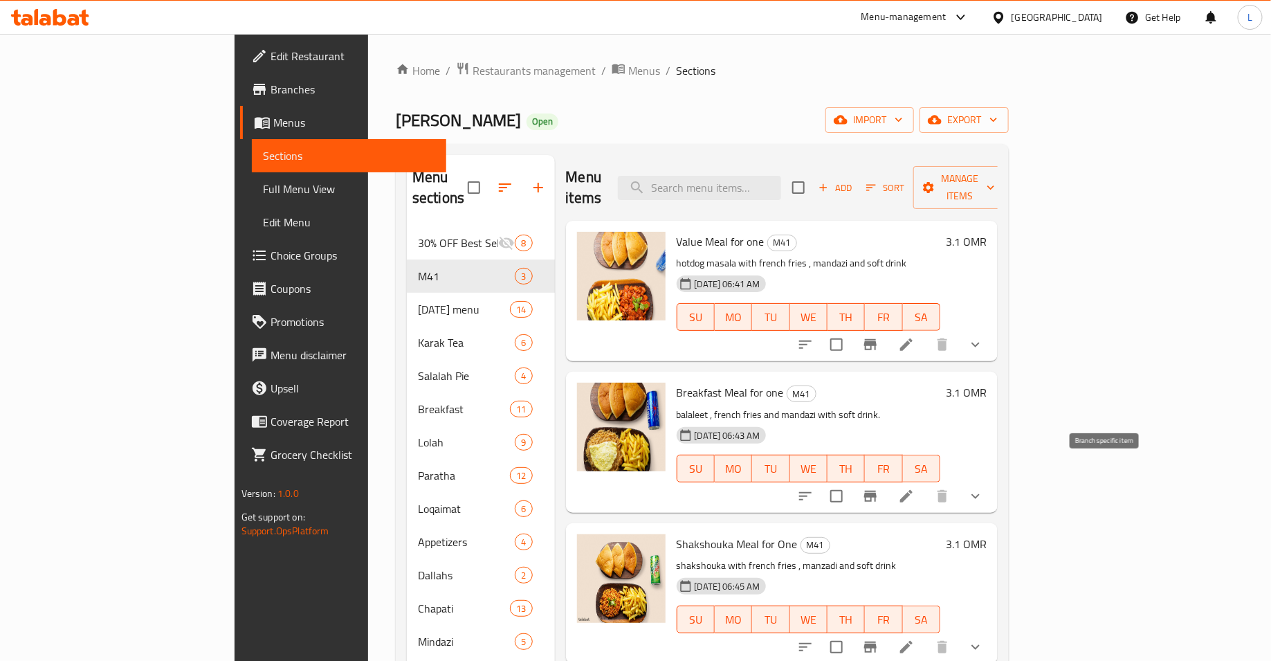
click at [876, 490] on icon "Branch-specific-item" at bounding box center [870, 495] width 12 height 11
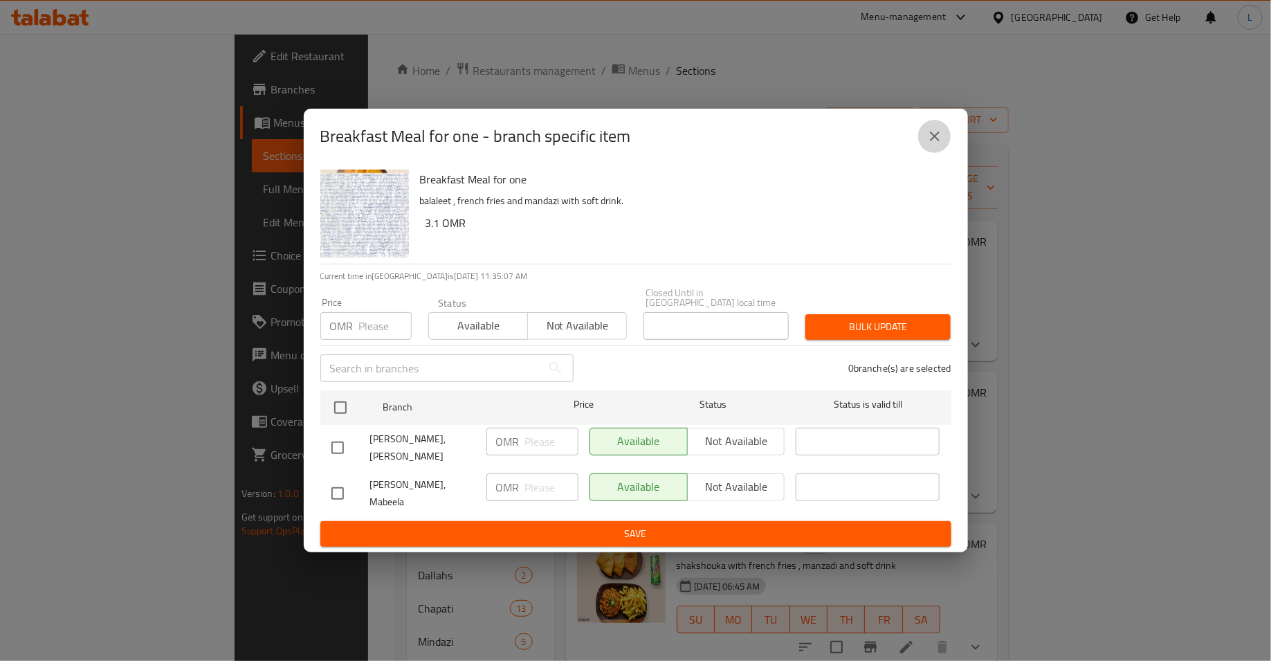
click at [932, 145] on icon "close" at bounding box center [934, 136] width 17 height 17
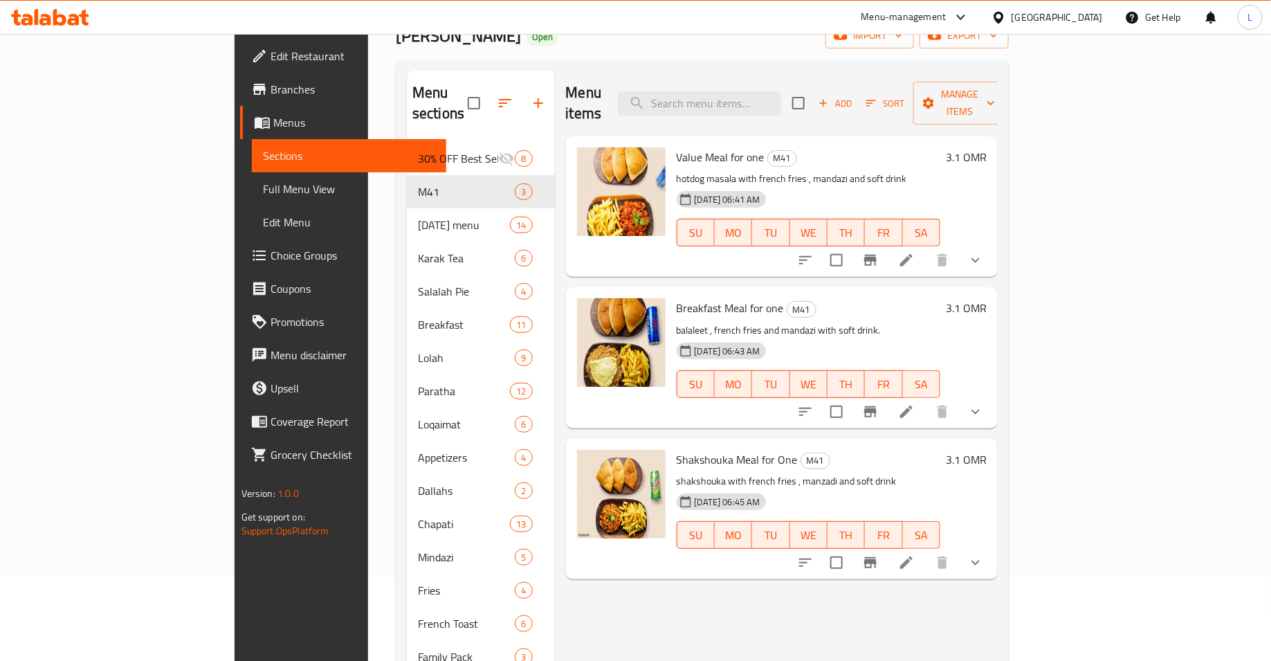
scroll to position [109, 0]
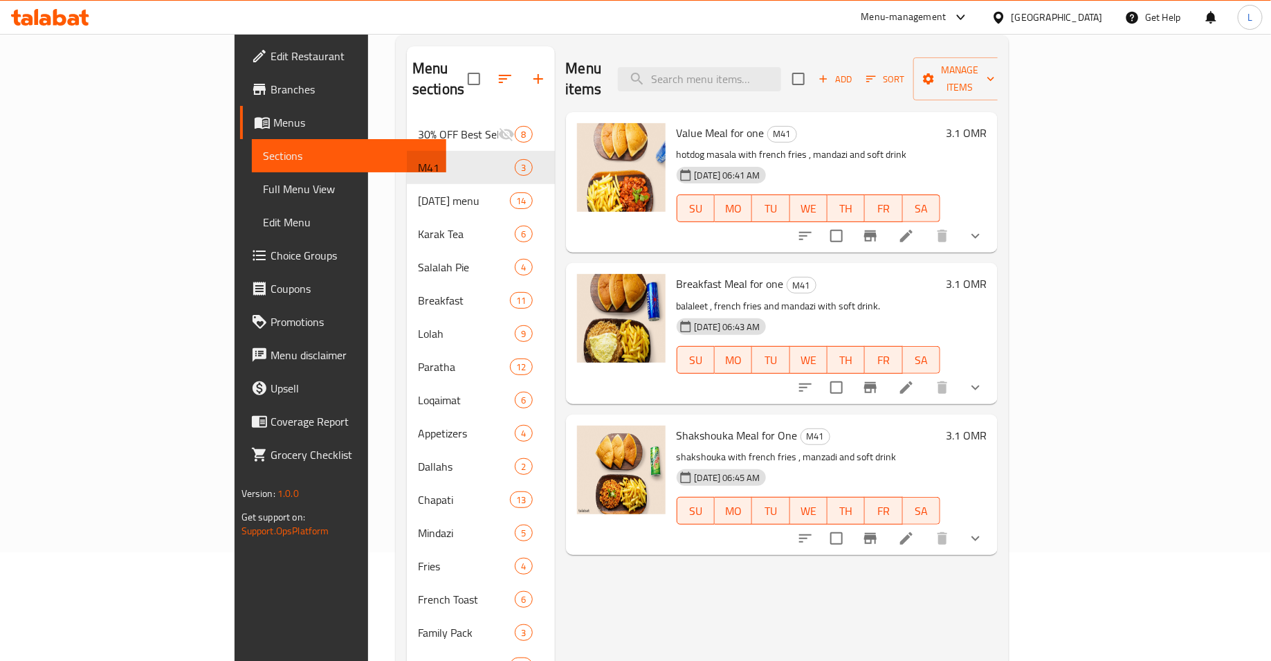
click at [876, 533] on icon "Branch-specific-item" at bounding box center [870, 538] width 12 height 11
